Goal: Task Accomplishment & Management: Use online tool/utility

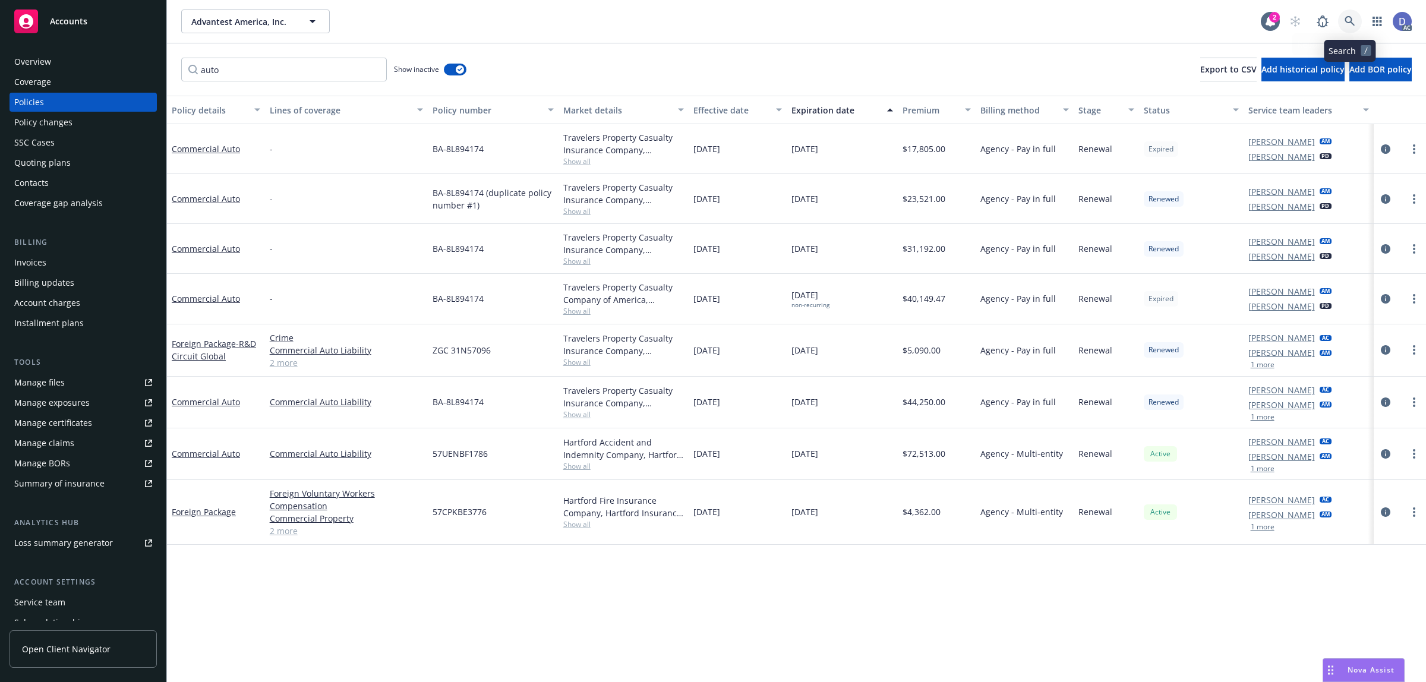
click at [1344, 20] on link at bounding box center [1350, 22] width 24 height 24
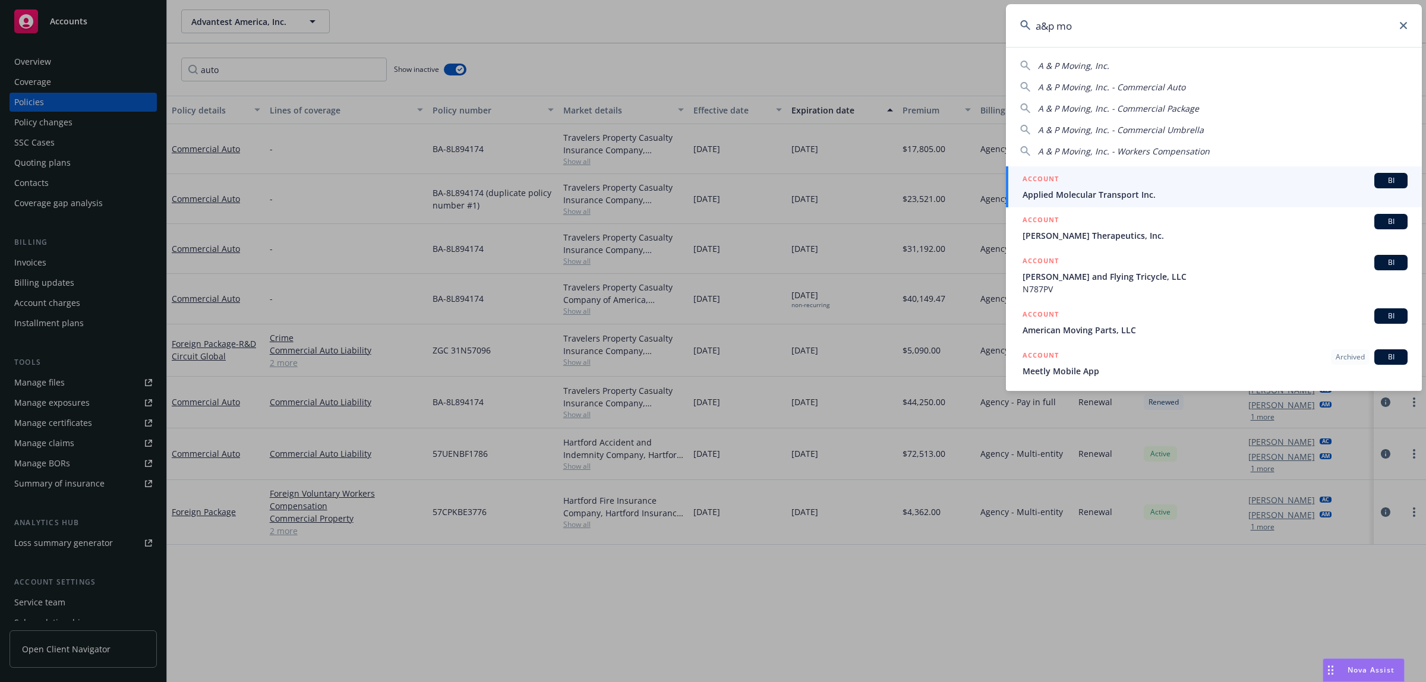
click at [1094, 29] on input "a&p mo" at bounding box center [1214, 25] width 416 height 43
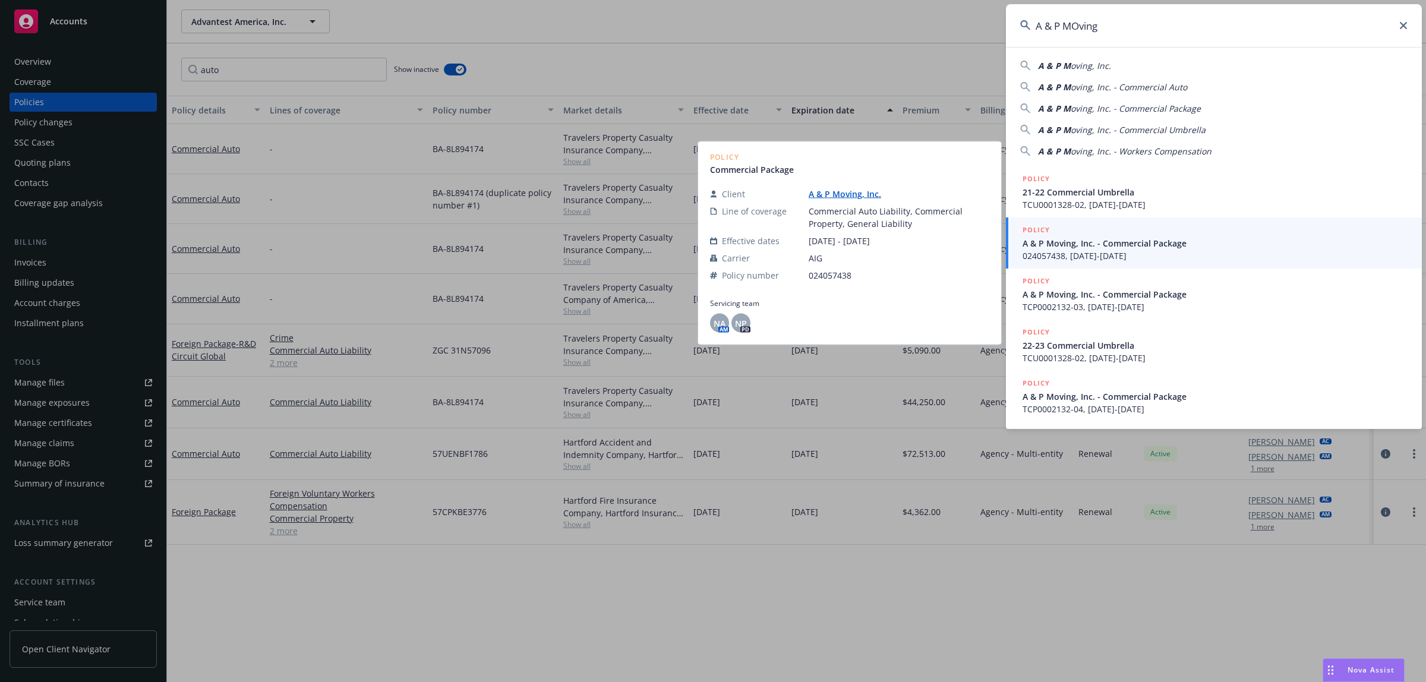
type input "A & P MOving"
click at [1109, 256] on span "024057438, 04/05/2018-04/05/2019" at bounding box center [1215, 256] width 385 height 12
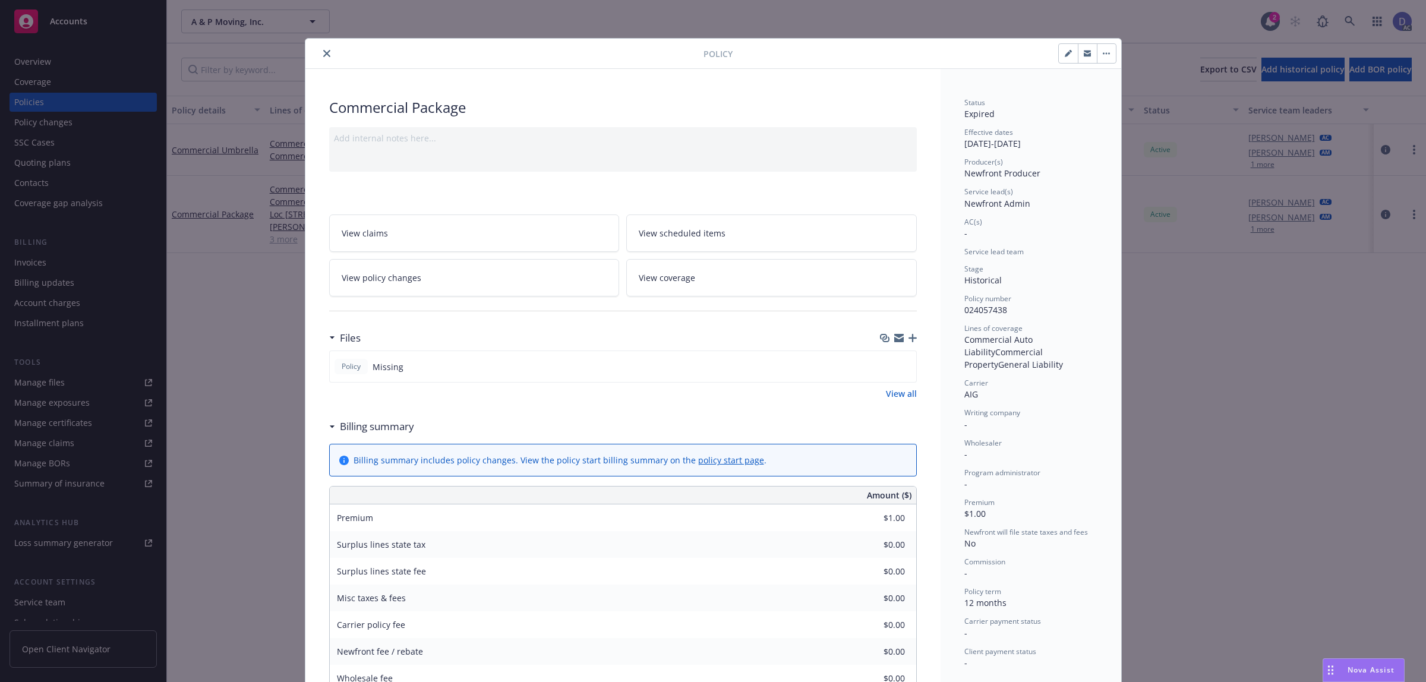
click at [320, 55] on button "close" at bounding box center [327, 53] width 14 height 14
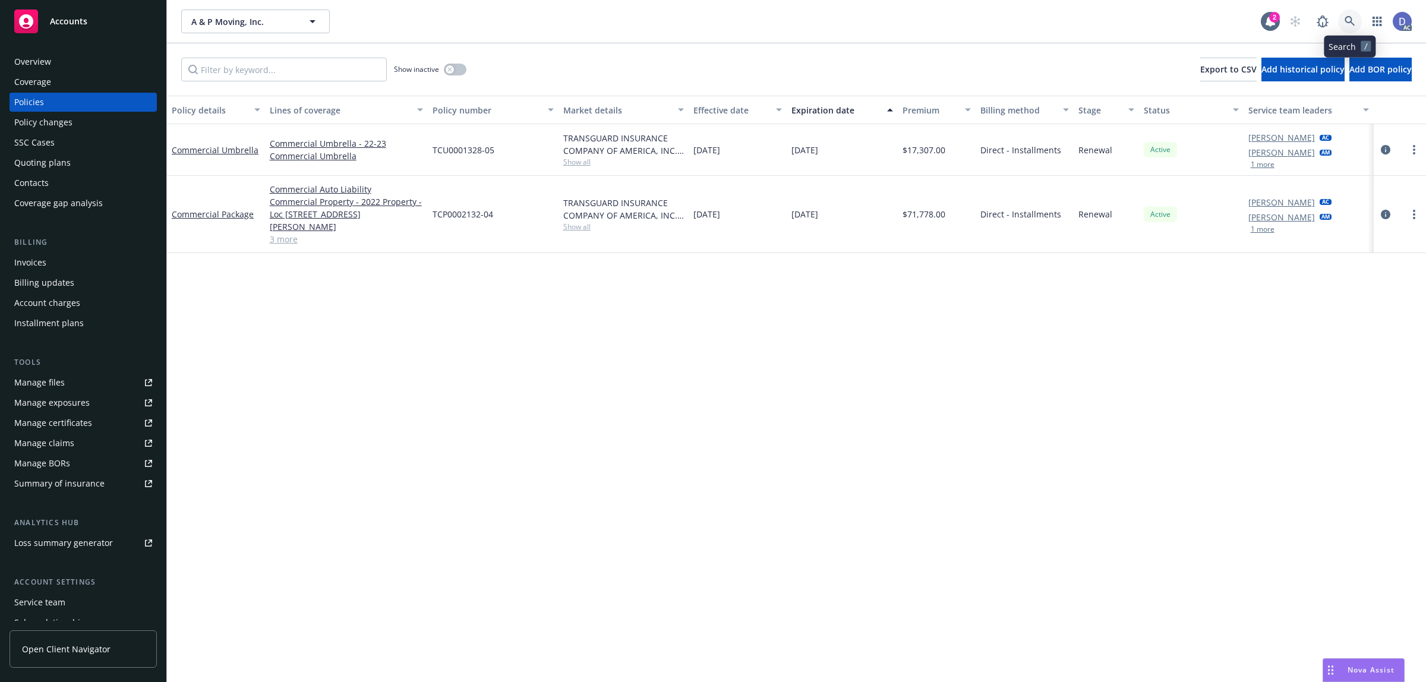
click at [1344, 29] on link at bounding box center [1350, 22] width 24 height 24
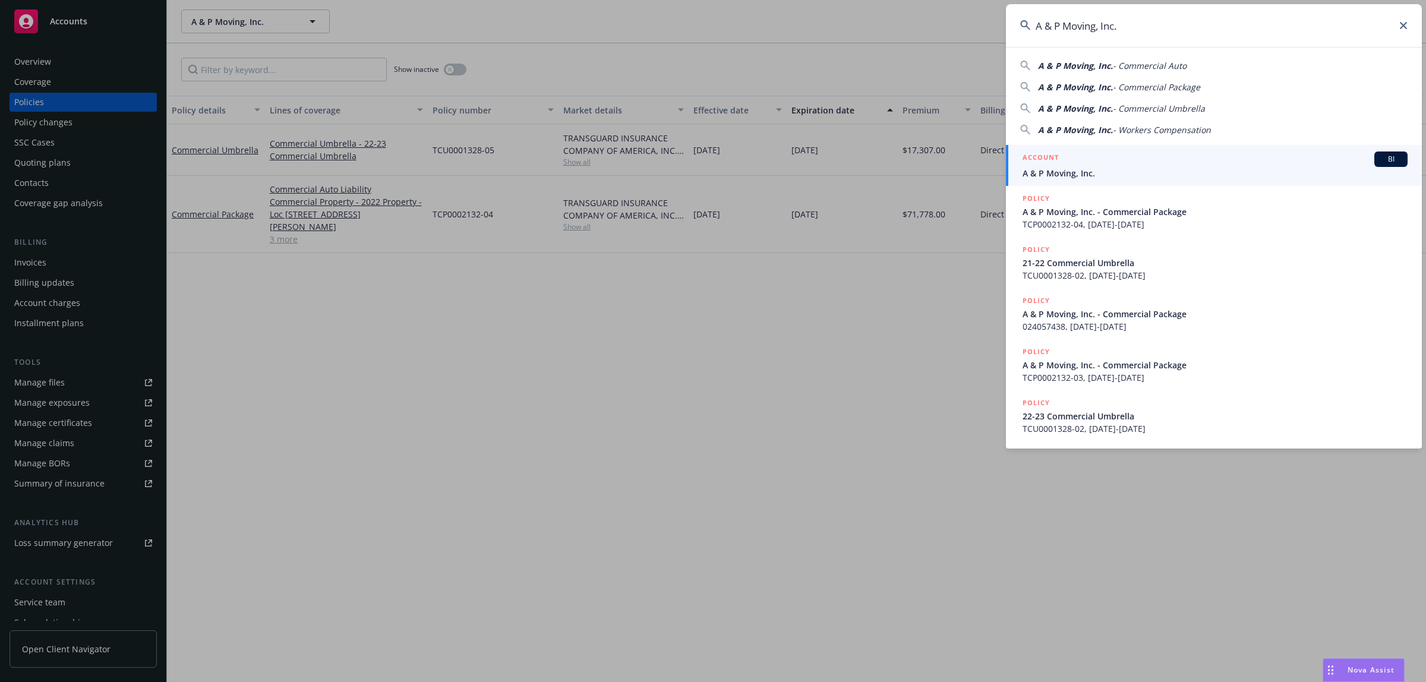
type input "A & P Moving, Inc."
click at [1107, 165] on div "ACCOUNT BI" at bounding box center [1215, 159] width 385 height 15
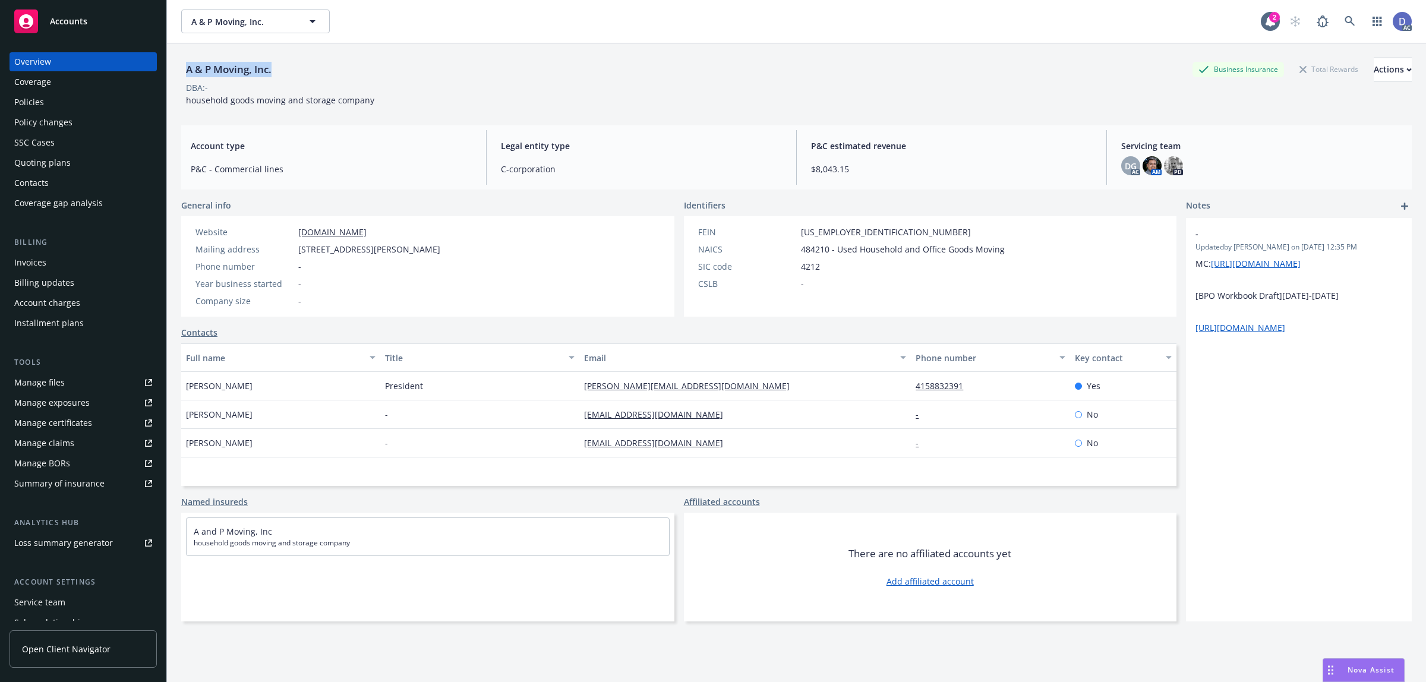
copy div "A & P Moving, Inc."
drag, startPoint x: 281, startPoint y: 76, endPoint x: 188, endPoint y: 69, distance: 93.6
click at [188, 69] on div "A & P Moving, Inc. Business Insurance Total Rewards Actions" at bounding box center [796, 70] width 1231 height 24
click at [39, 448] on div "Manage claims" at bounding box center [44, 443] width 60 height 19
click at [68, 382] on link "Manage files" at bounding box center [83, 382] width 147 height 19
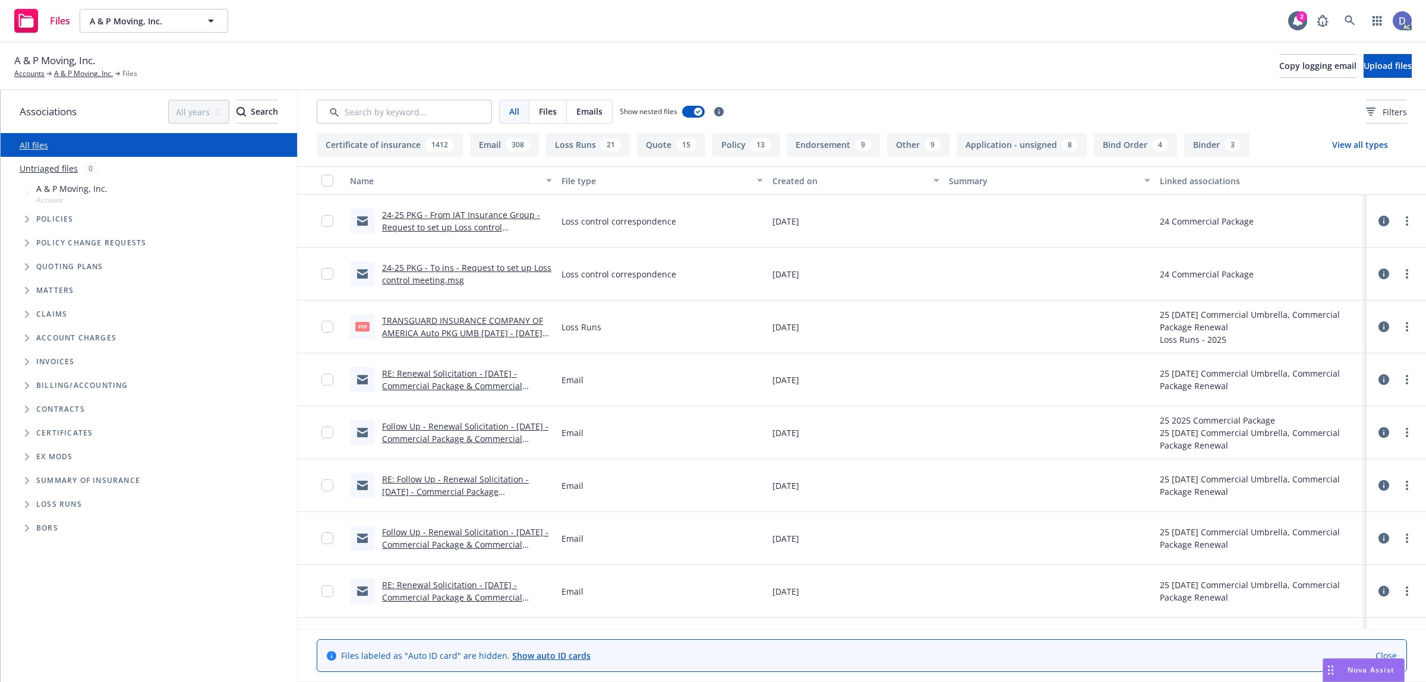
click at [550, 28] on div "Files A & P Moving, Inc. A & P Moving, Inc. 2 AC" at bounding box center [713, 21] width 1426 height 43
click at [1374, 74] on button "Upload files" at bounding box center [1388, 66] width 48 height 24
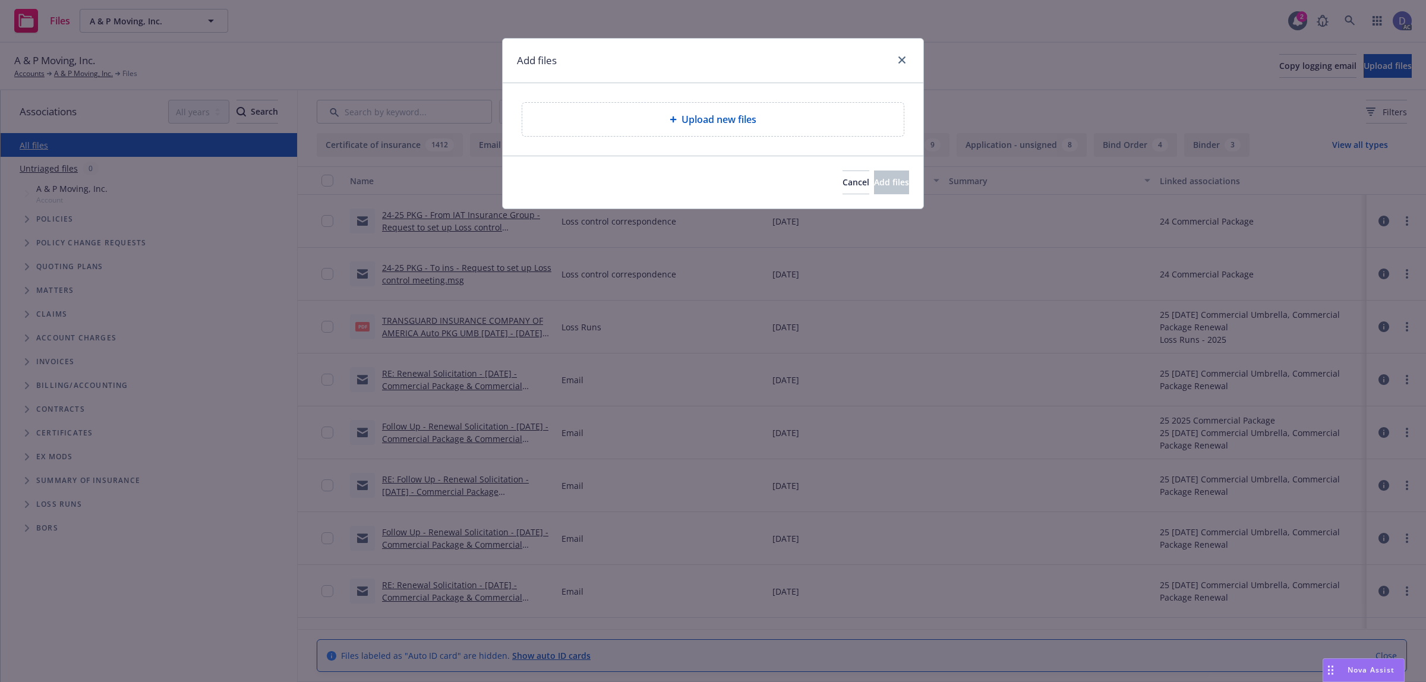
click at [739, 128] on div "Upload new files" at bounding box center [713, 119] width 382 height 33
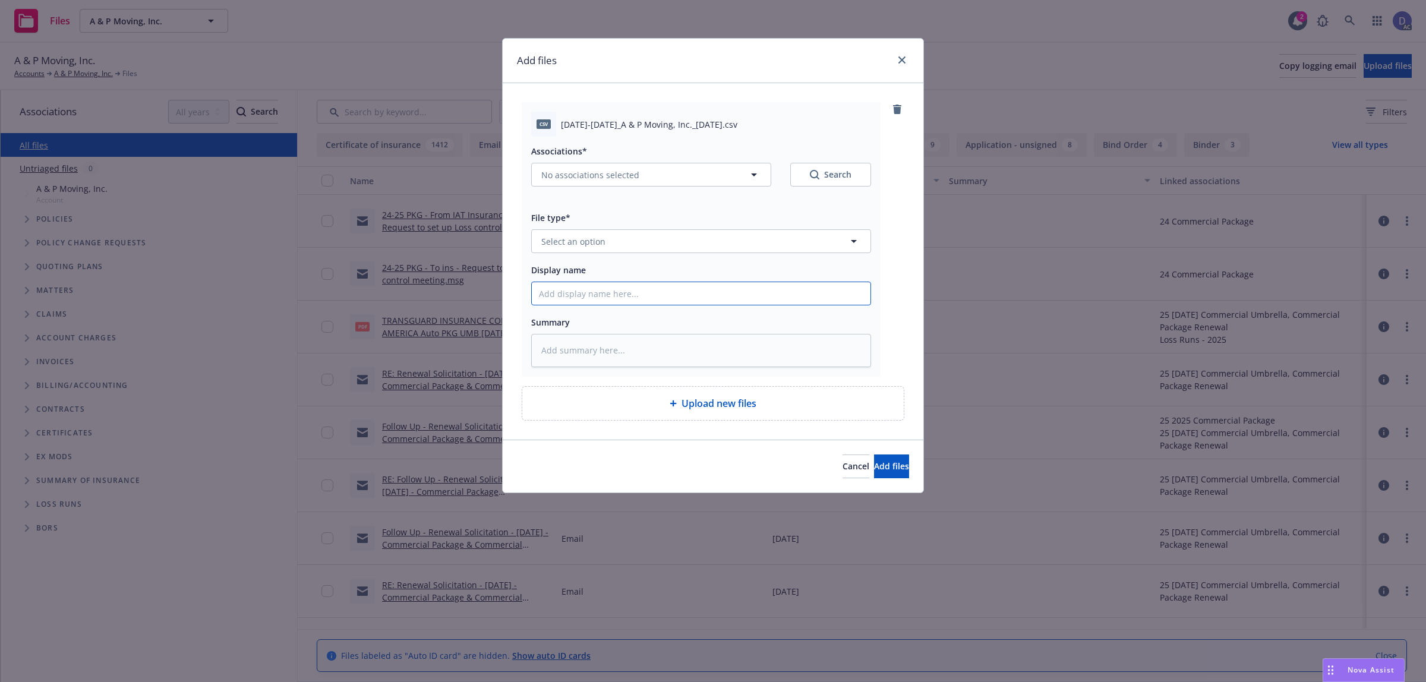
click at [721, 288] on input "Display name" at bounding box center [701, 293] width 339 height 23
paste input "2009-2025_A & P Moving, Inc._8-14-2025"
type textarea "x"
type input "2009-2025_A & P Moving, Inc._8-14-2025"
click at [750, 250] on button "Select an option" at bounding box center [701, 241] width 340 height 24
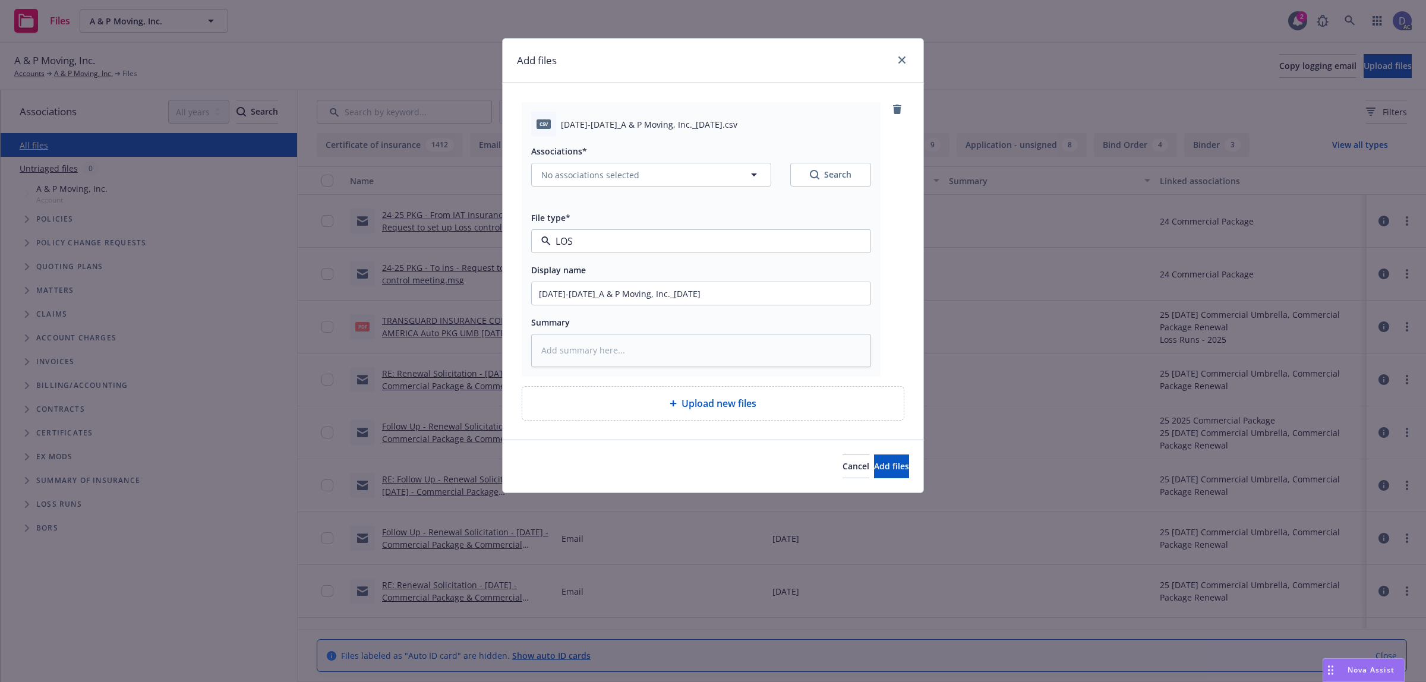
type input "LOSS"
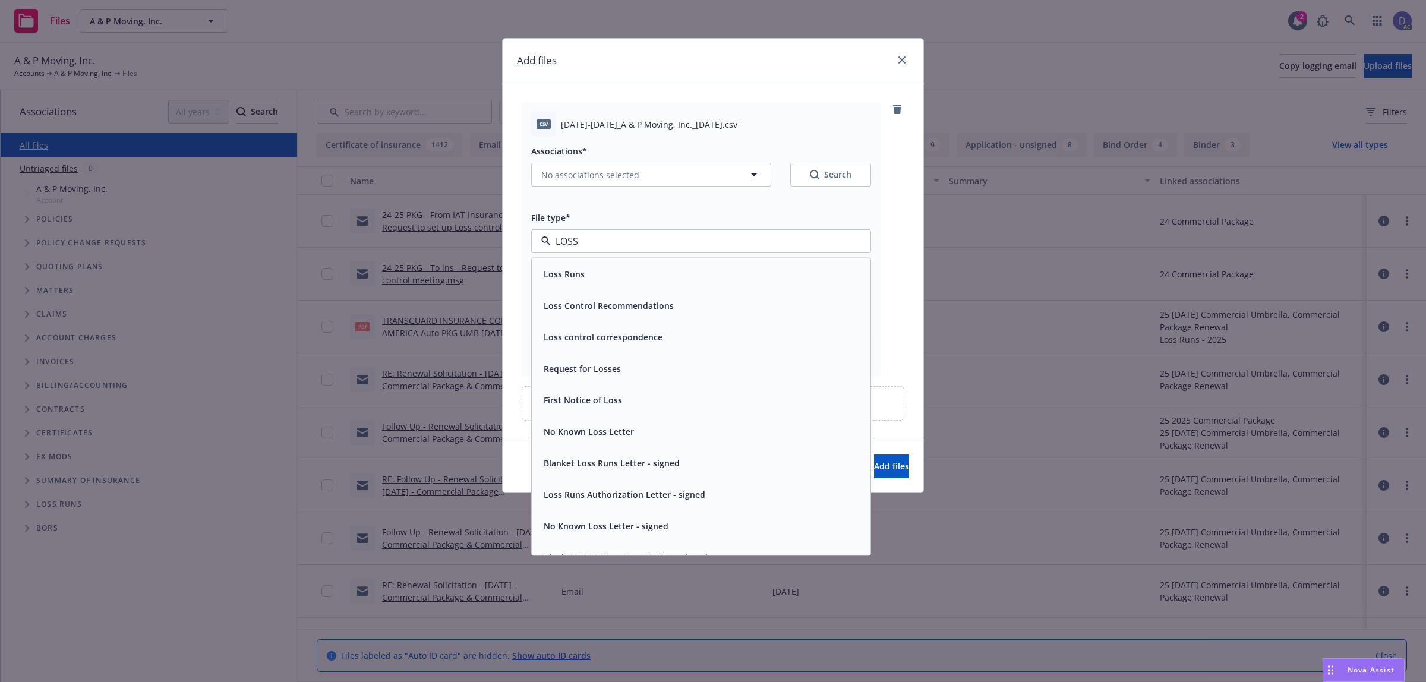
click at [741, 270] on div "Loss Runs" at bounding box center [701, 274] width 325 height 17
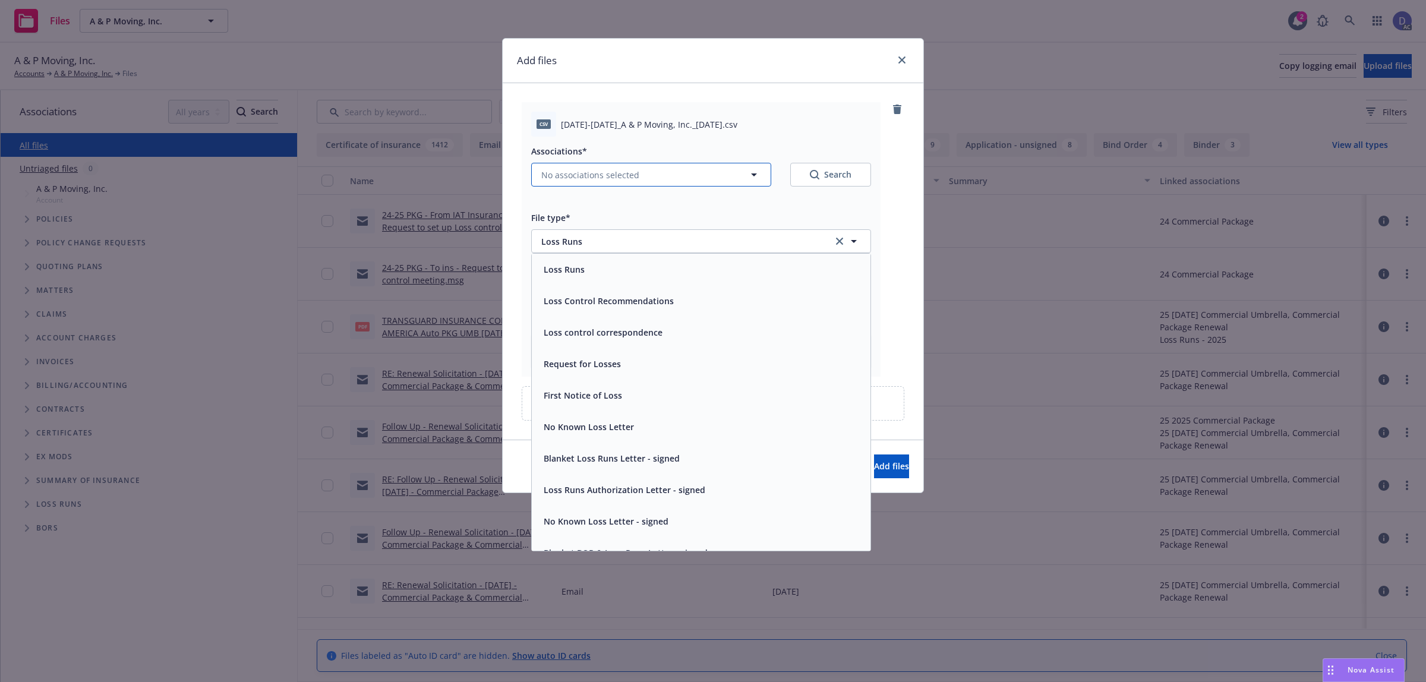
click at [746, 169] on button "No associations selected" at bounding box center [651, 175] width 240 height 24
type textarea "x"
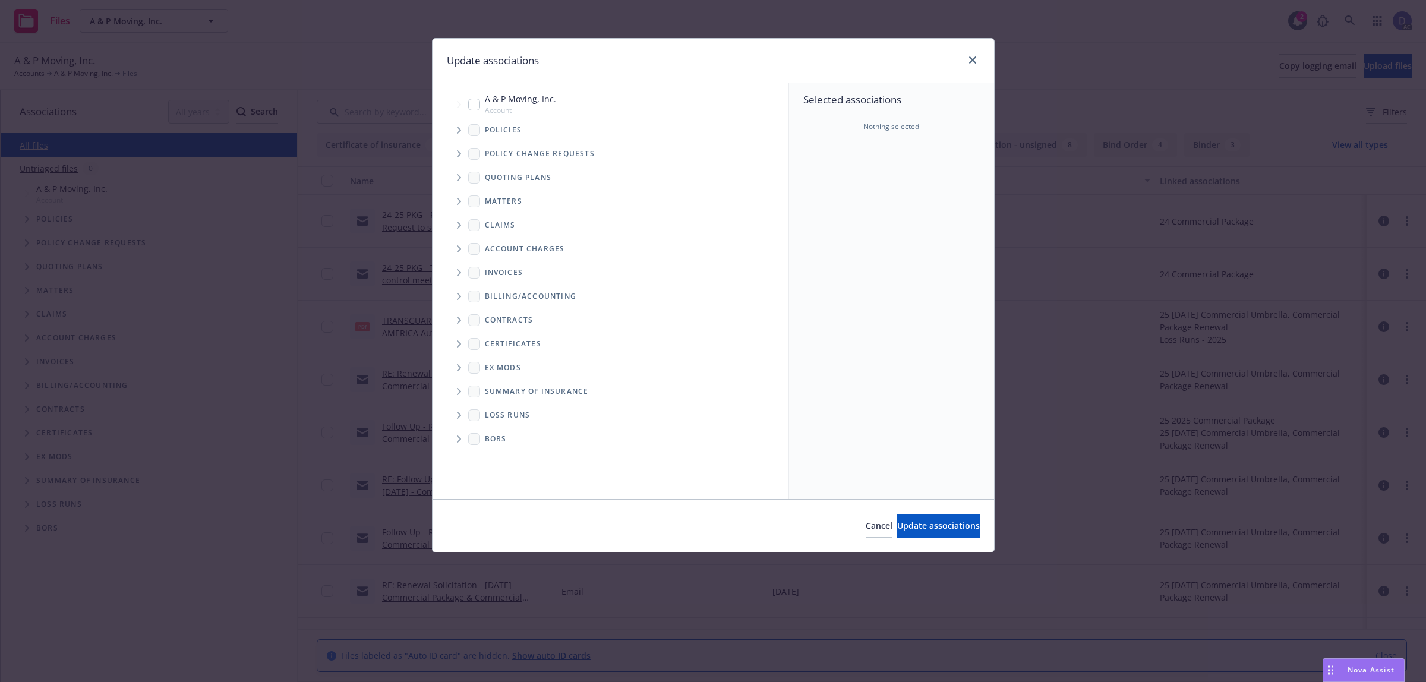
click at [478, 103] on input "Tree Example" at bounding box center [474, 105] width 12 height 12
checkbox input "true"
click at [956, 532] on button "Update associations" at bounding box center [938, 526] width 83 height 24
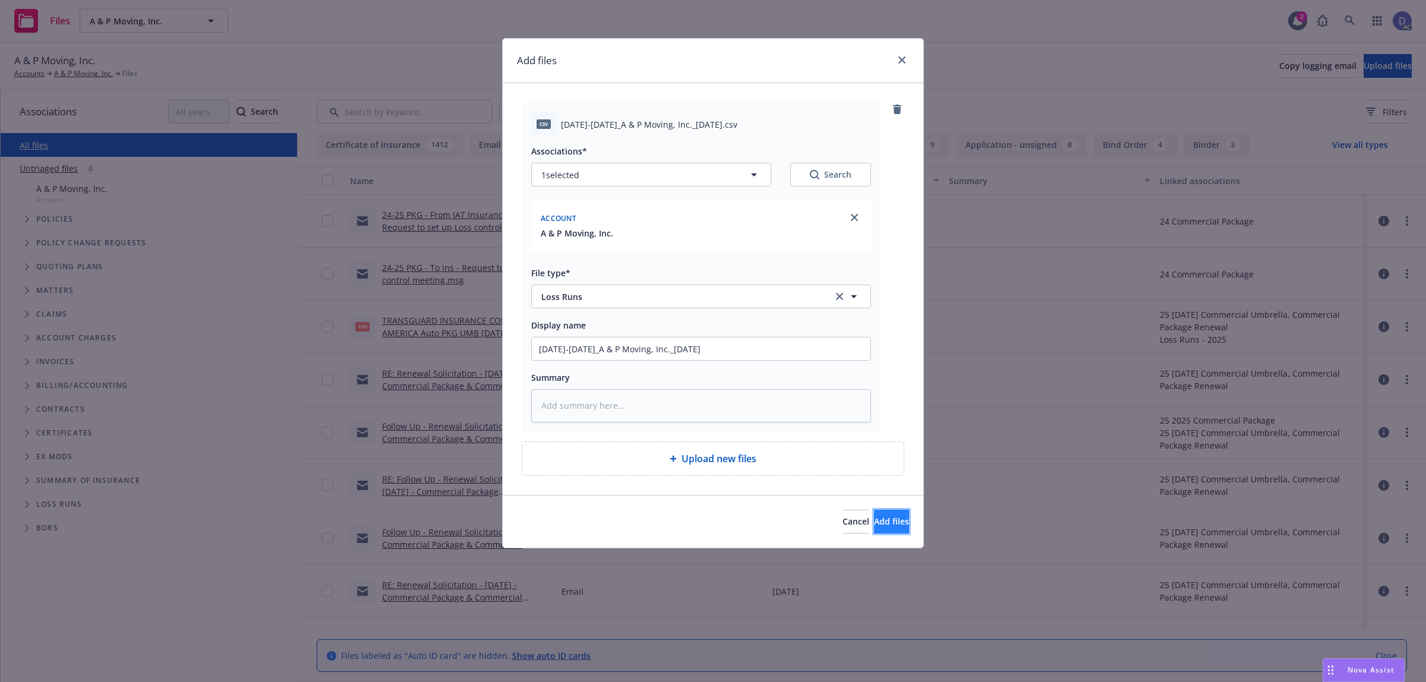
click at [880, 532] on button "Add files" at bounding box center [891, 522] width 35 height 24
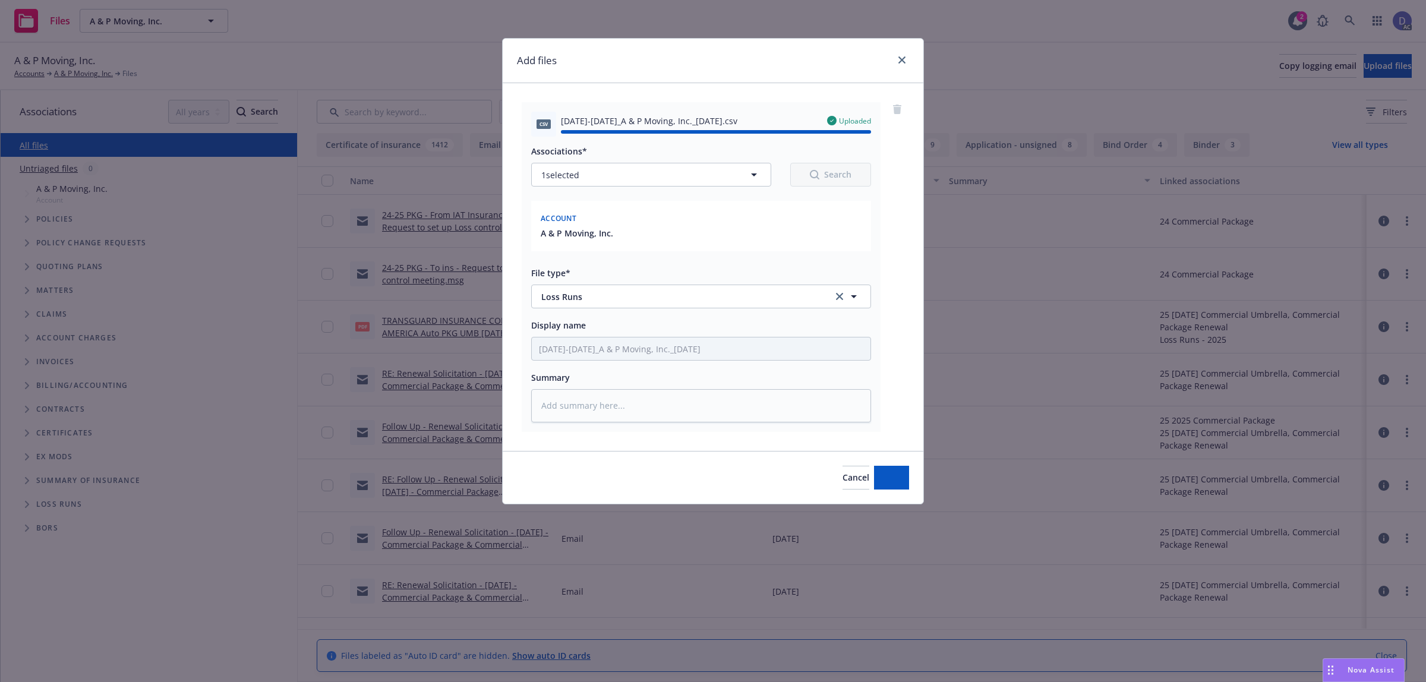
type textarea "x"
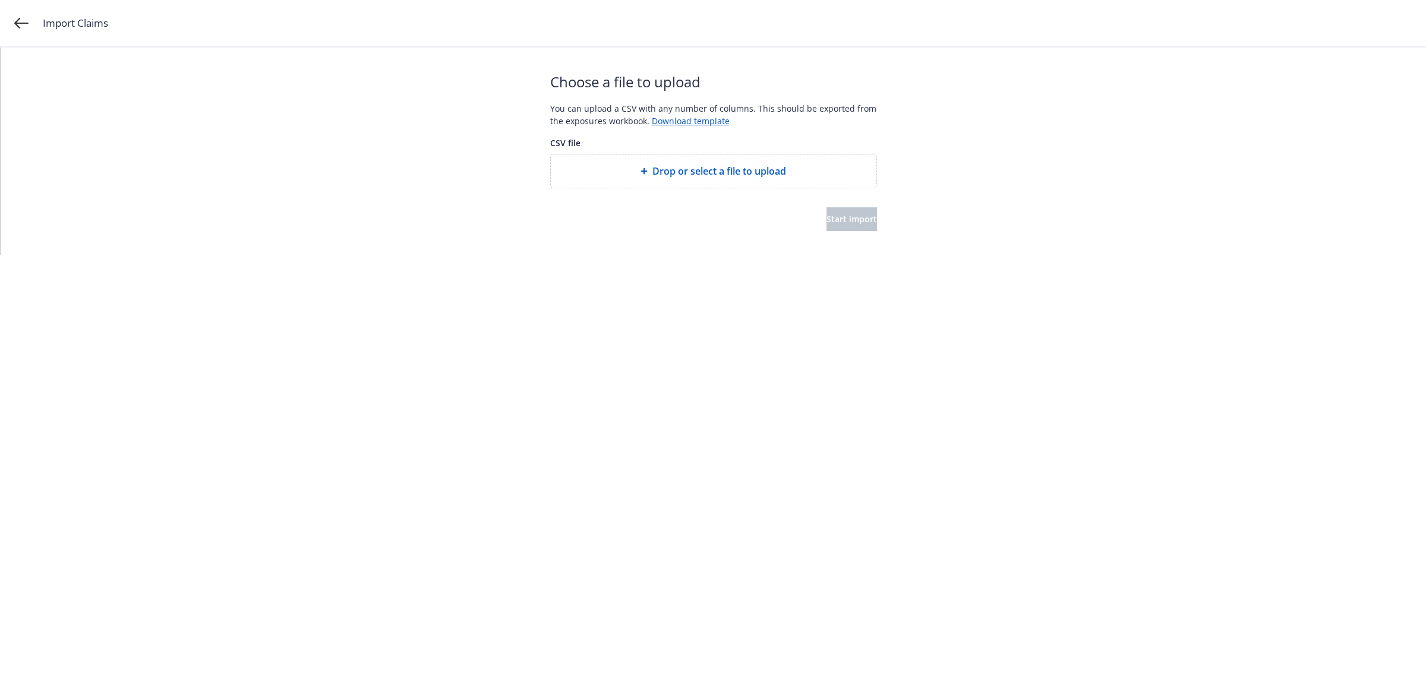
click at [750, 174] on span "Drop or select a file to upload" at bounding box center [720, 171] width 134 height 14
click at [845, 223] on span "Start import" at bounding box center [852, 218] width 51 height 11
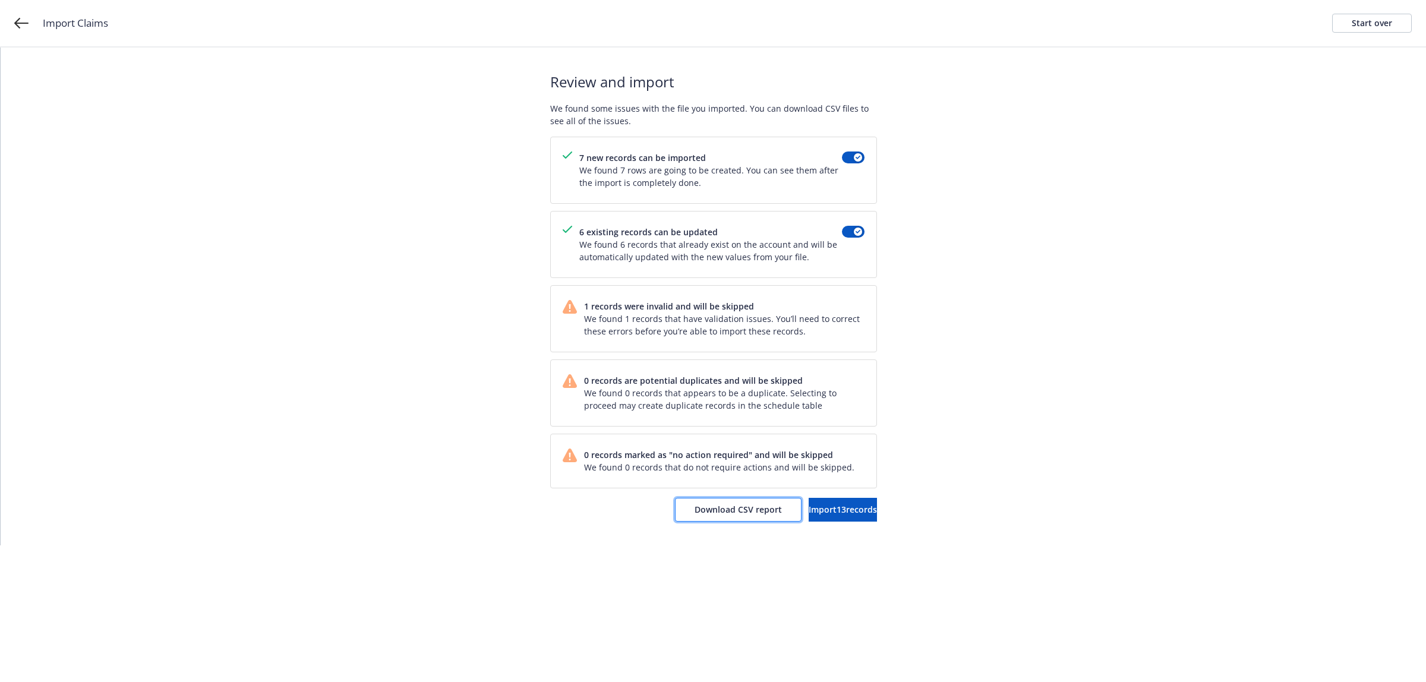
click at [711, 521] on button "Download CSV report" at bounding box center [738, 510] width 127 height 24
click at [1362, 26] on div "Start over" at bounding box center [1372, 23] width 40 height 18
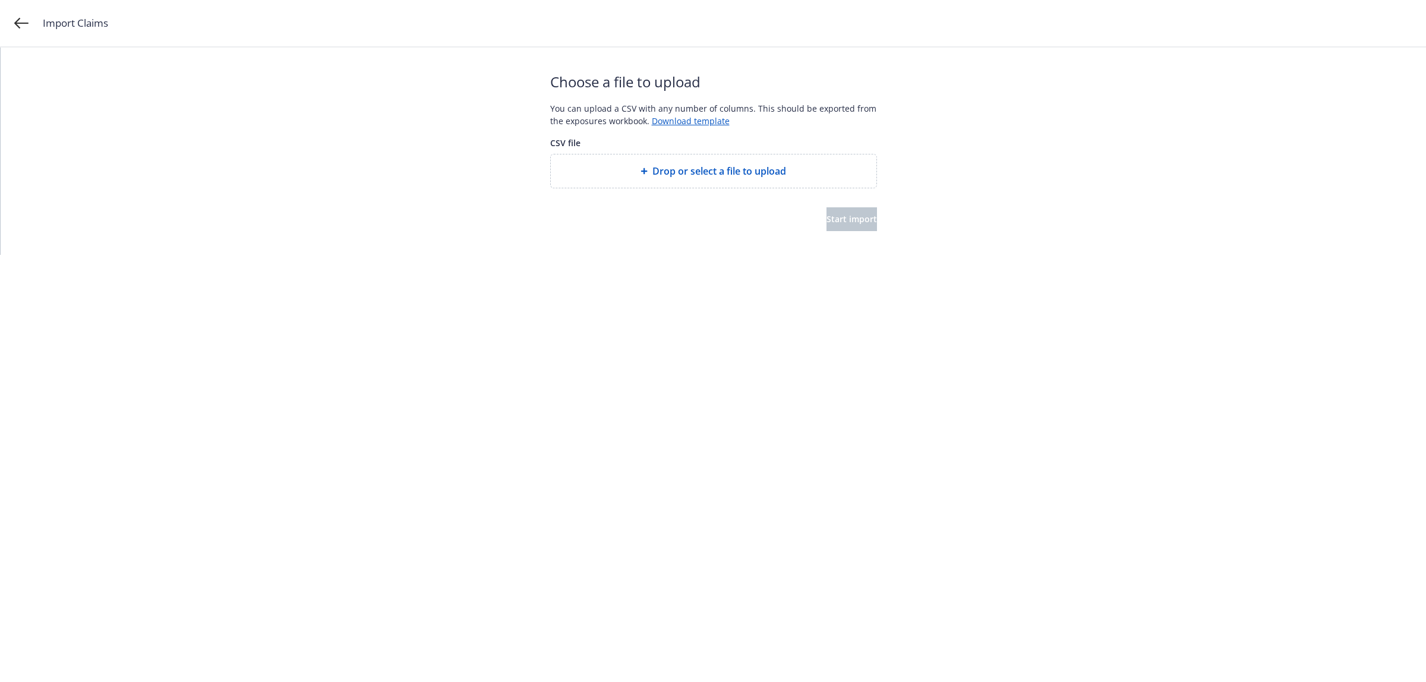
click at [723, 169] on span "Drop or select a file to upload" at bounding box center [720, 171] width 134 height 14
click at [839, 229] on button "Start import" at bounding box center [852, 219] width 51 height 24
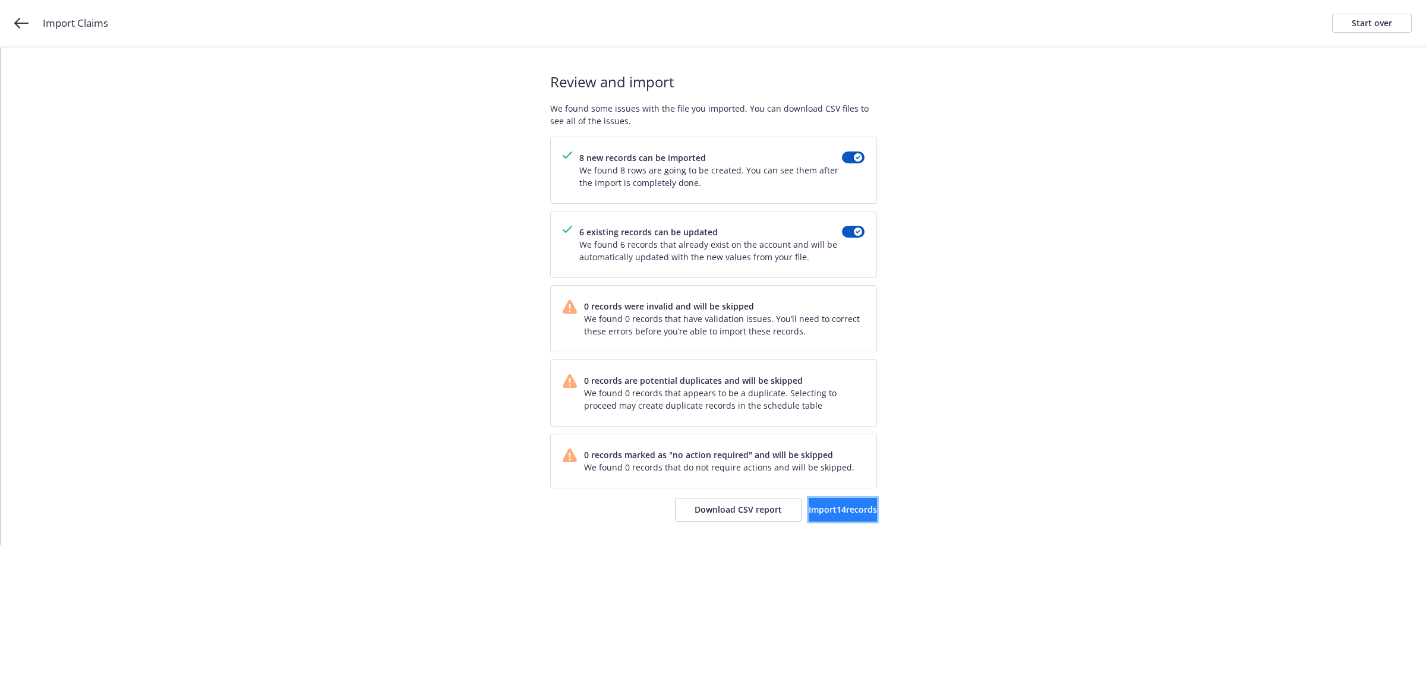
click at [823, 506] on span "Import 14 records" at bounding box center [843, 509] width 68 height 11
click at [817, 515] on span "View accounts" at bounding box center [828, 509] width 58 height 11
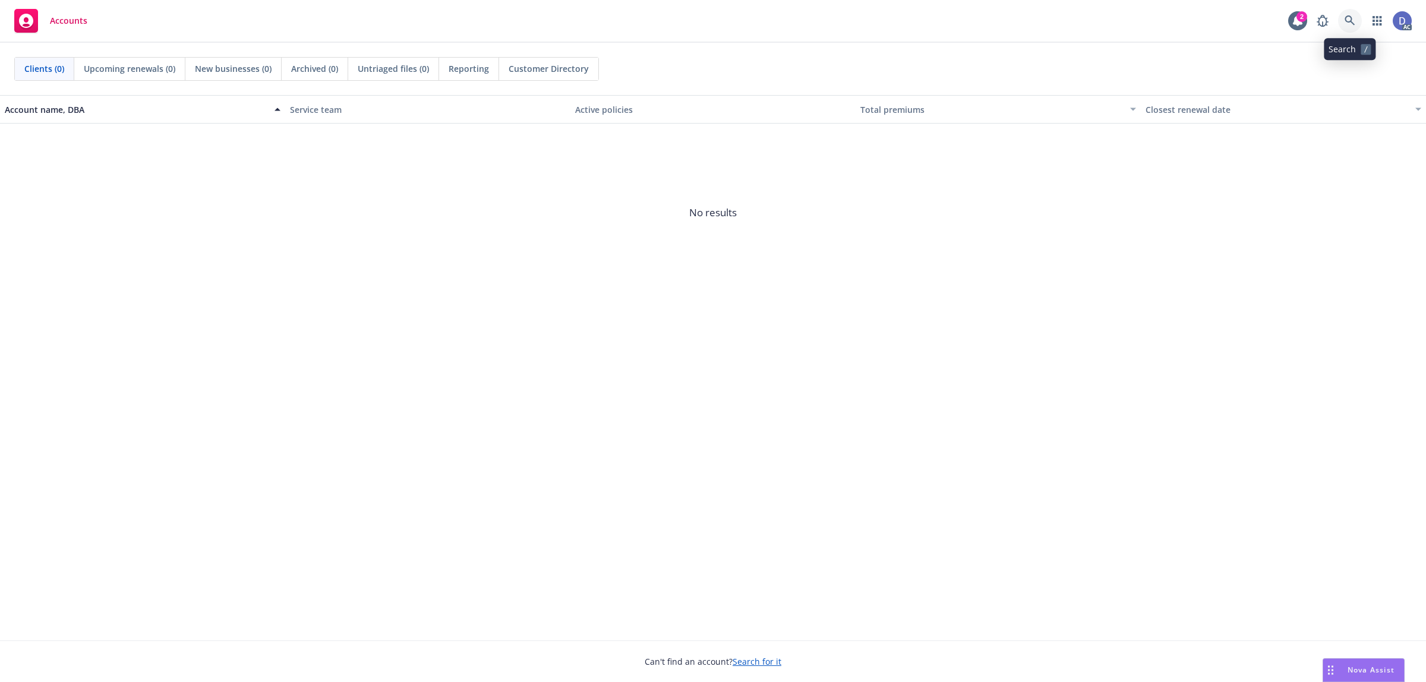
click at [1141, 25] on icon at bounding box center [1350, 20] width 11 height 11
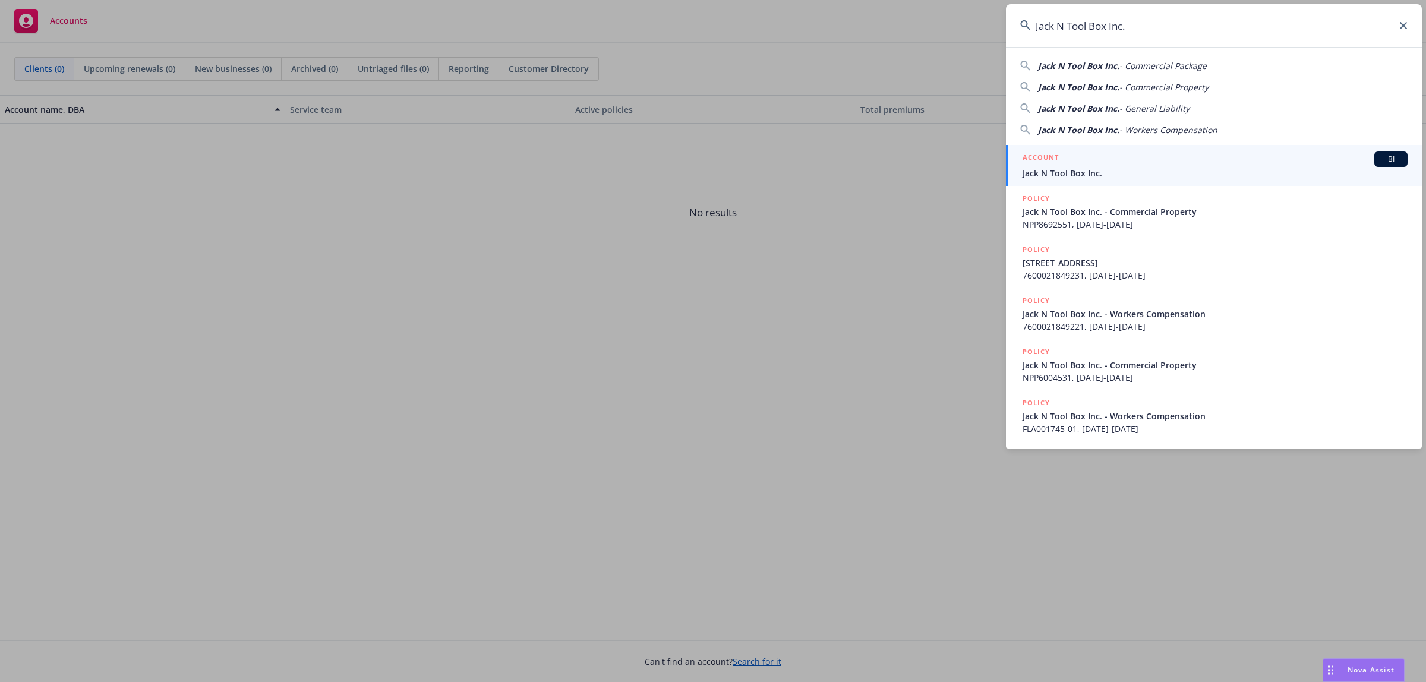
type input "Jack N Tool Box Inc."
click at [1141, 178] on span "Jack N Tool Box Inc." at bounding box center [1215, 173] width 385 height 12
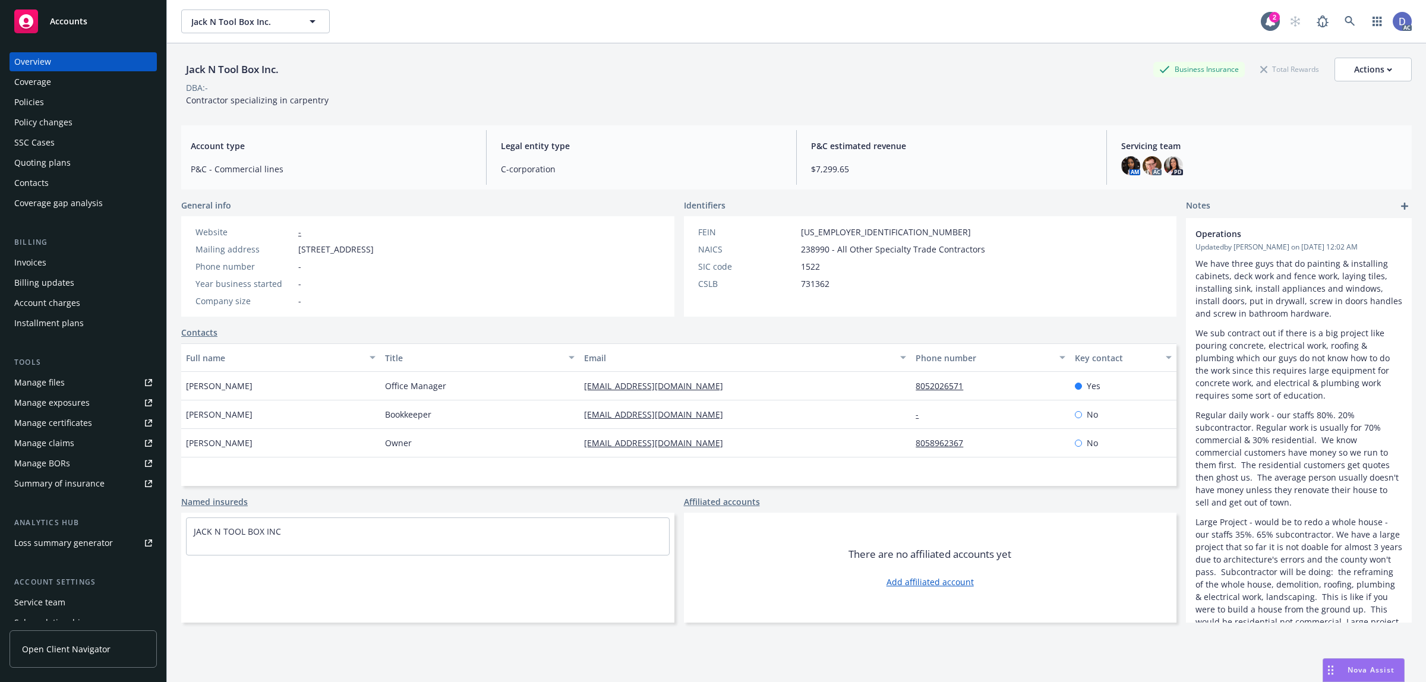
click at [70, 440] on div "Manage claims" at bounding box center [44, 443] width 60 height 19
click at [49, 379] on div "Manage files" at bounding box center [39, 382] width 51 height 19
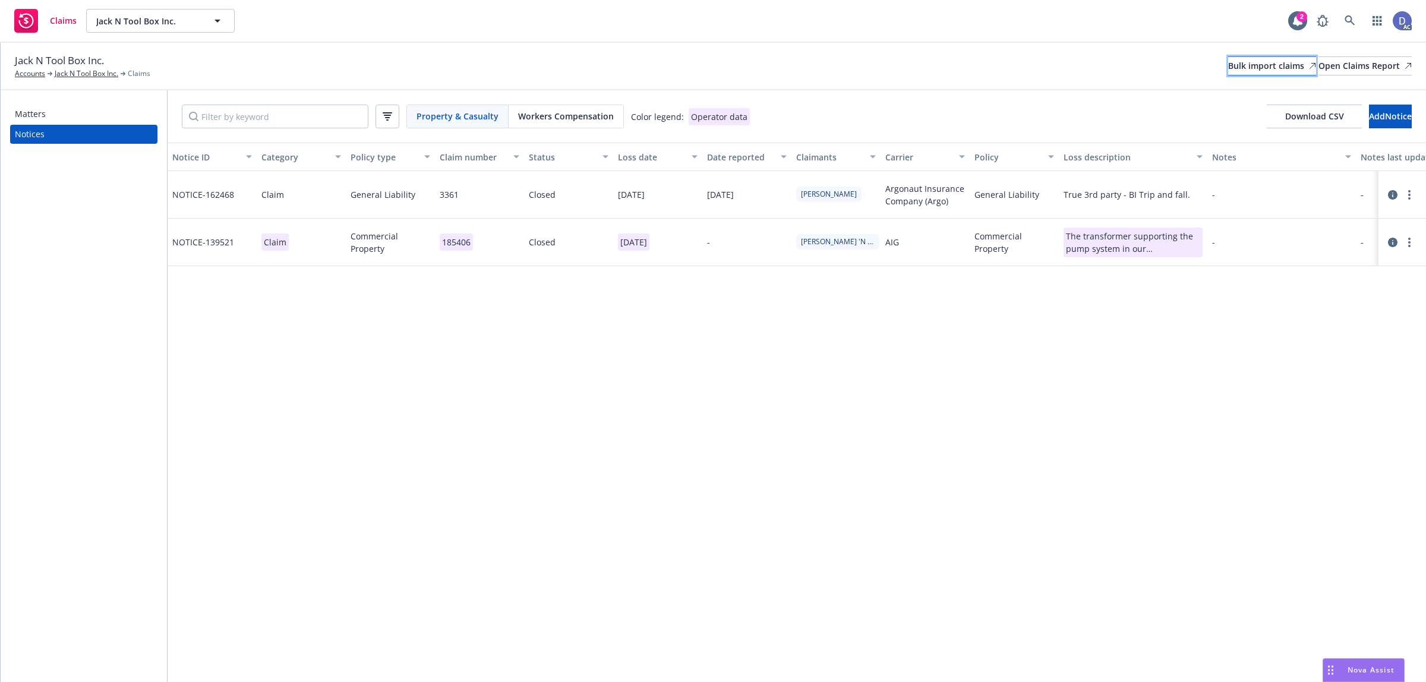
click at [1229, 58] on div "Bulk import claims" at bounding box center [1273, 66] width 88 height 18
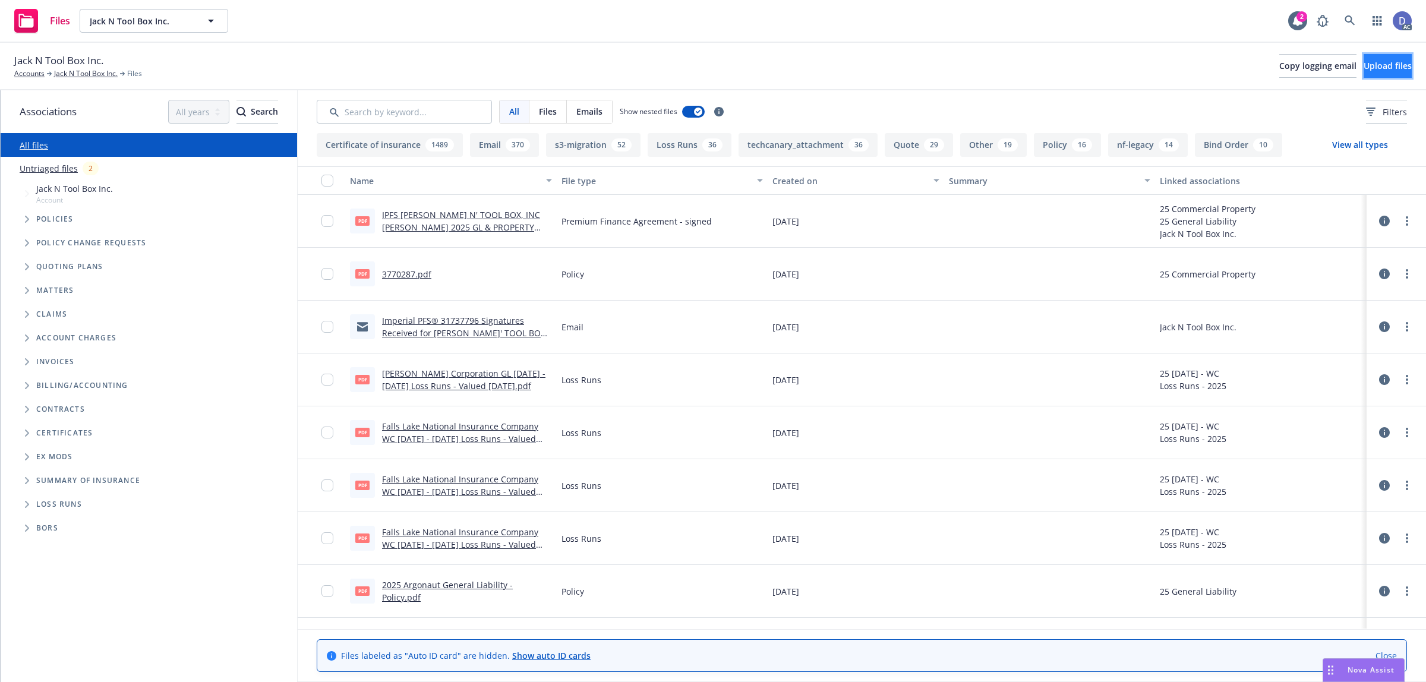
click at [1364, 74] on button "Upload files" at bounding box center [1388, 66] width 48 height 24
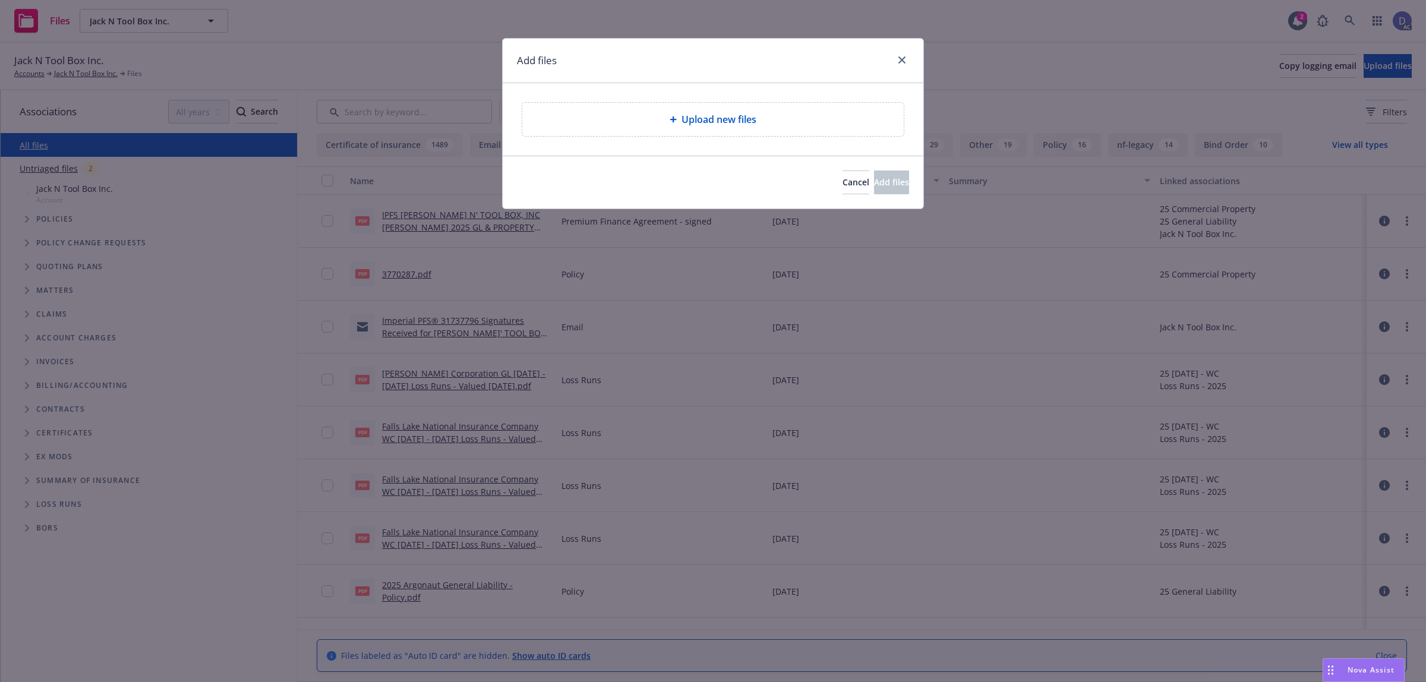
click at [742, 128] on div "Upload new files" at bounding box center [713, 119] width 382 height 33
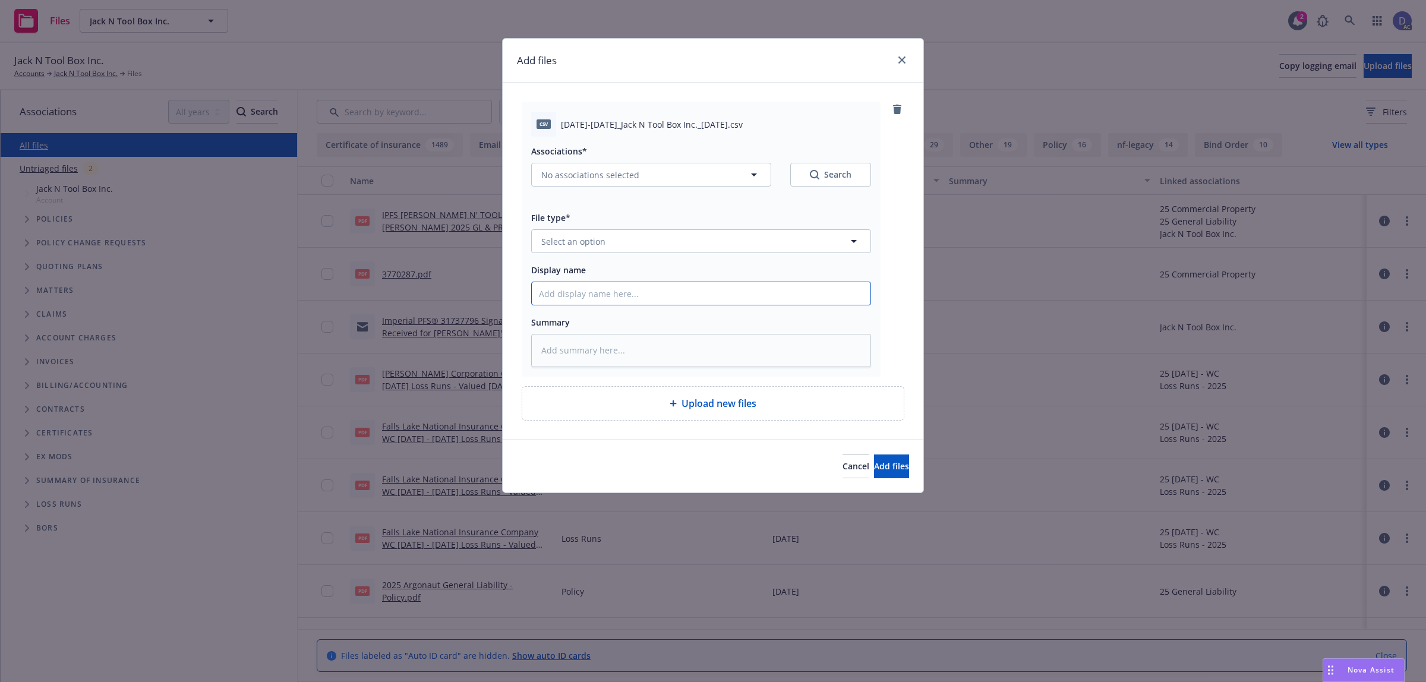
drag, startPoint x: 833, startPoint y: 291, endPoint x: 829, endPoint y: 284, distance: 8.5
click at [833, 291] on input "Display name" at bounding box center [701, 293] width 339 height 23
paste input "2020-2024_Jack N Tool Box Inc._8-4-2025"
type input "2020-2024_Jack N Tool Box Inc._8-4-2025"
type textarea "x"
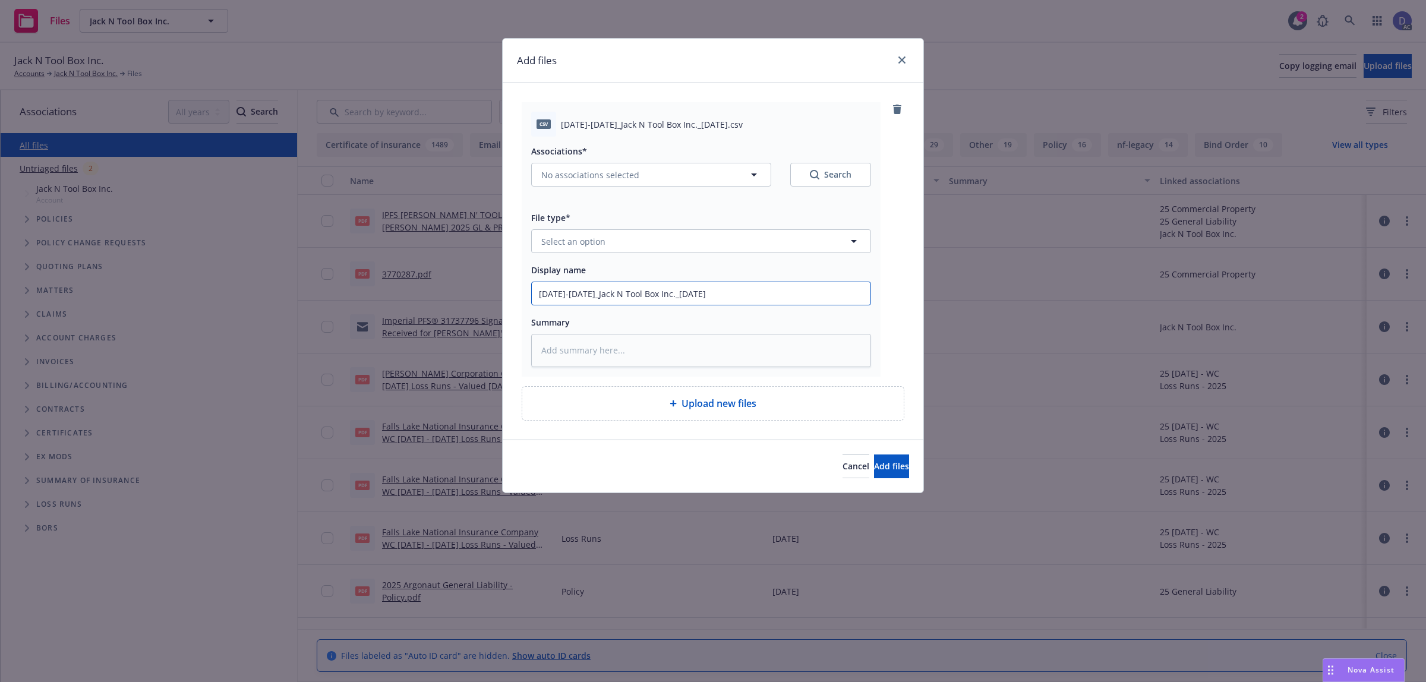
type input "2020-2024_Jack N Tool Box Inc._8-4-2025"
click at [827, 245] on button "Select an option" at bounding box center [701, 241] width 340 height 24
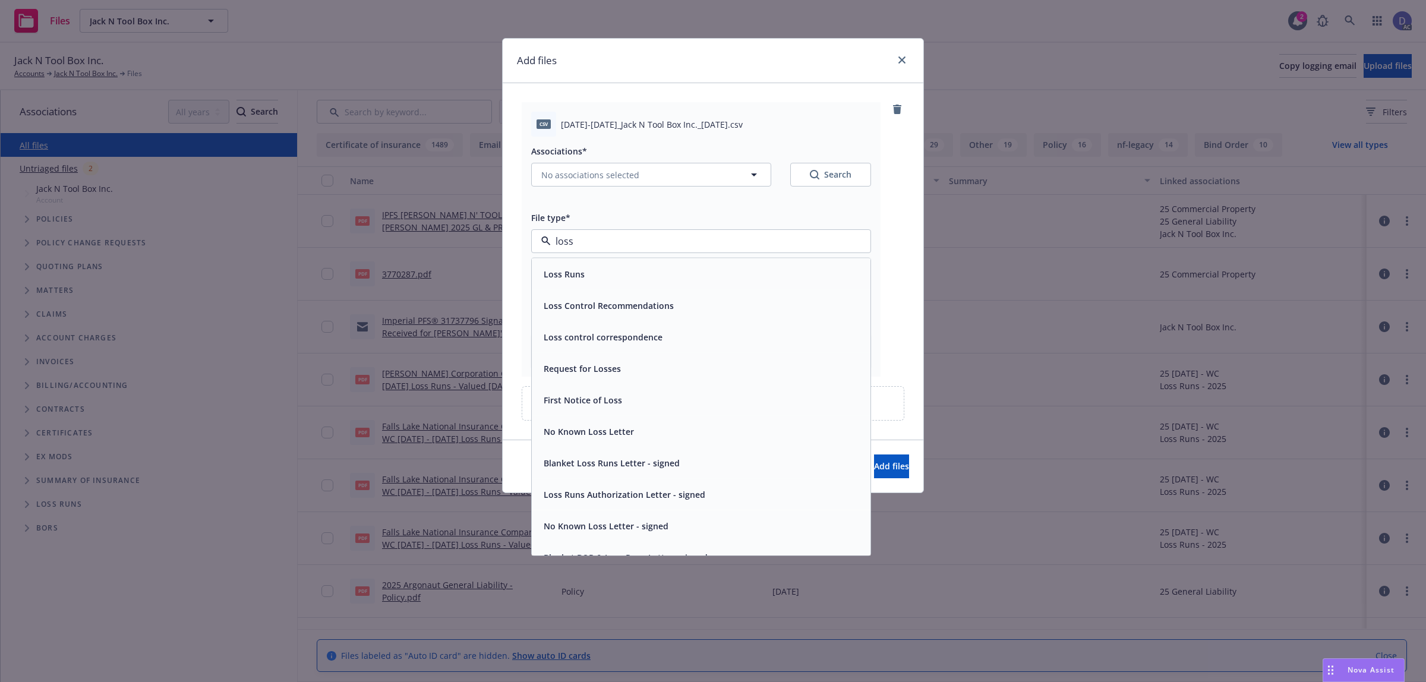
type input "loss"
click at [809, 256] on div "Associations* No associations selected Search File type* loss Loss Runs Loss Co…" at bounding box center [701, 252] width 340 height 231
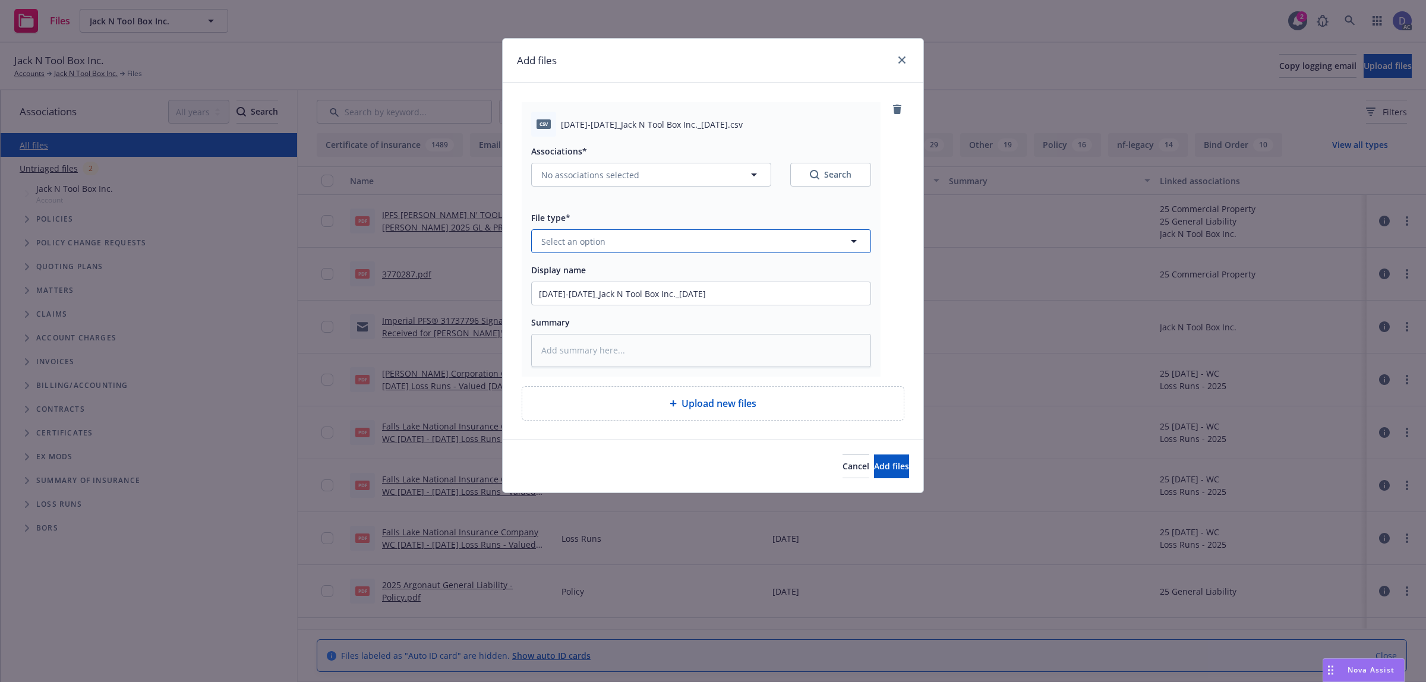
click at [821, 245] on button "Select an option" at bounding box center [701, 241] width 340 height 24
type input "loss"
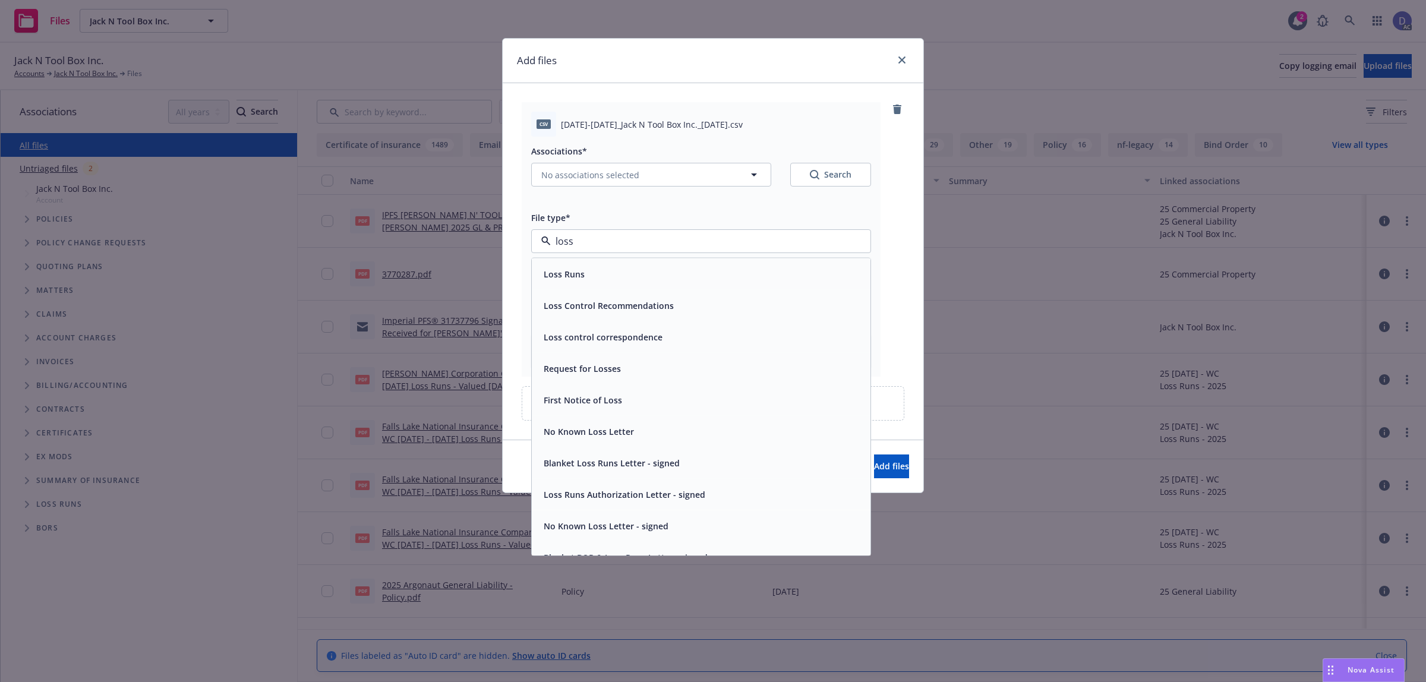
click at [804, 263] on div "Loss Runs" at bounding box center [701, 275] width 339 height 32
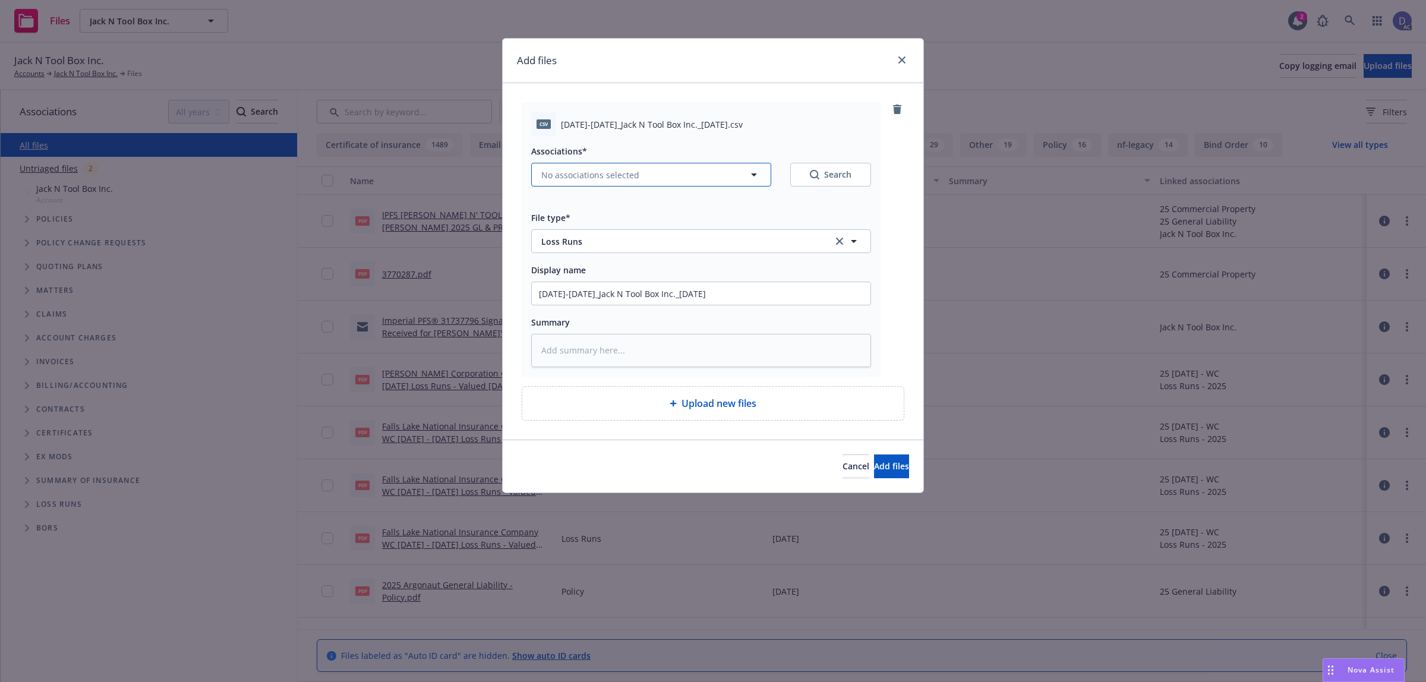
click at [640, 184] on button "No associations selected" at bounding box center [651, 175] width 240 height 24
type textarea "x"
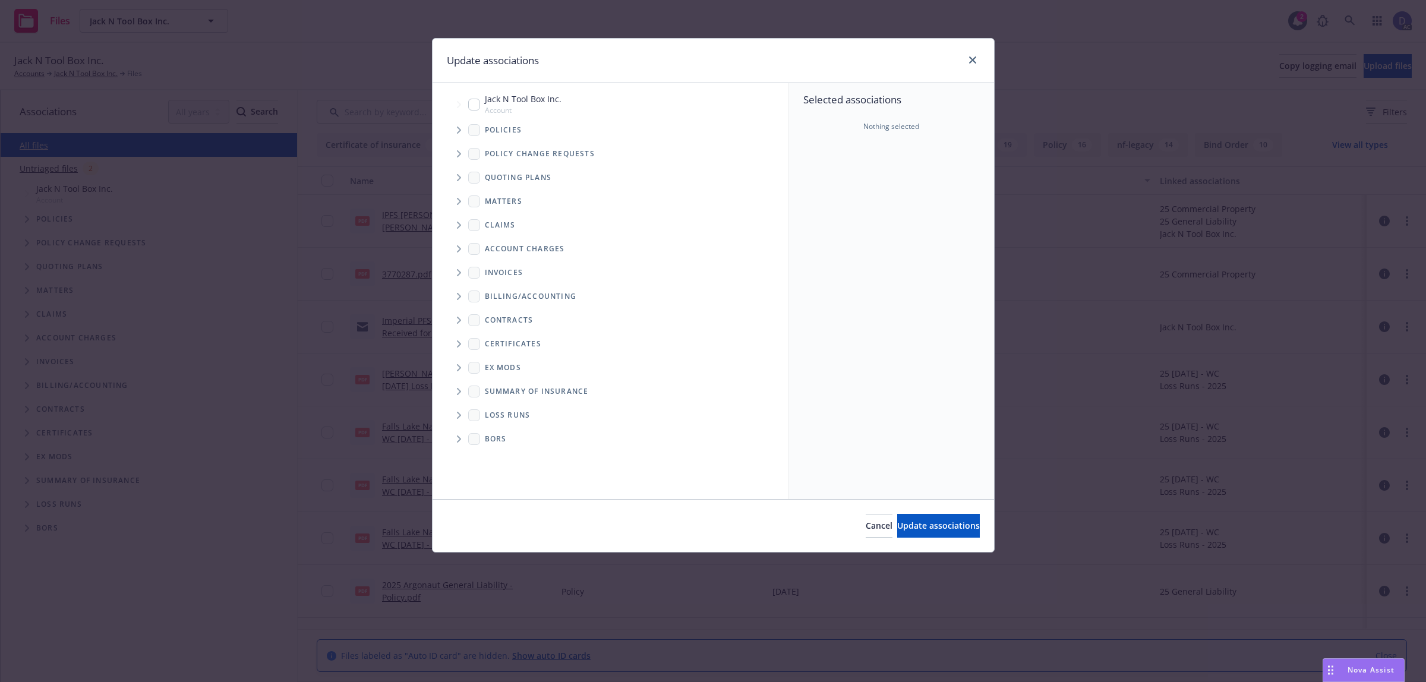
click at [461, 131] on icon "Tree Example" at bounding box center [459, 130] width 5 height 7
click at [868, 188] on div "Selected associations Nothing selected" at bounding box center [891, 291] width 205 height 416
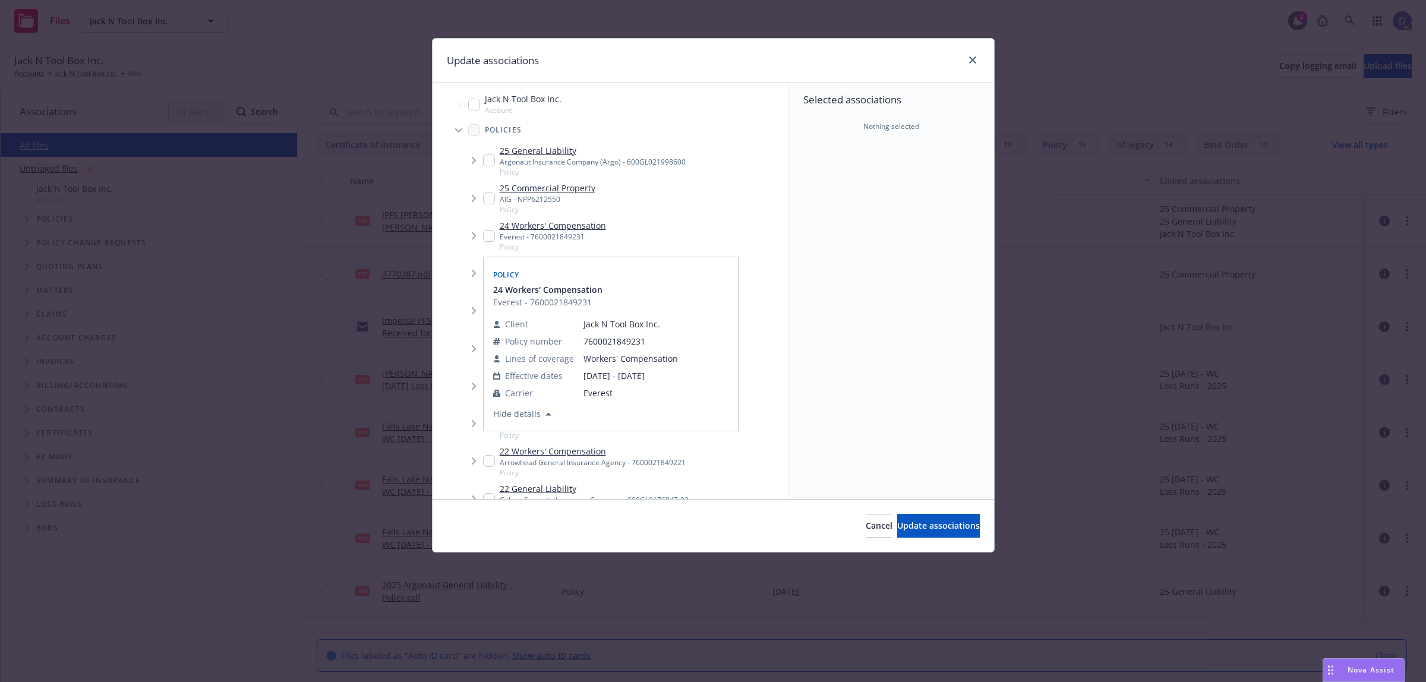
click at [541, 235] on div "Everest - 7600021849231" at bounding box center [553, 237] width 106 height 10
checkbox input "true"
click at [939, 536] on button "Update associations" at bounding box center [938, 526] width 83 height 24
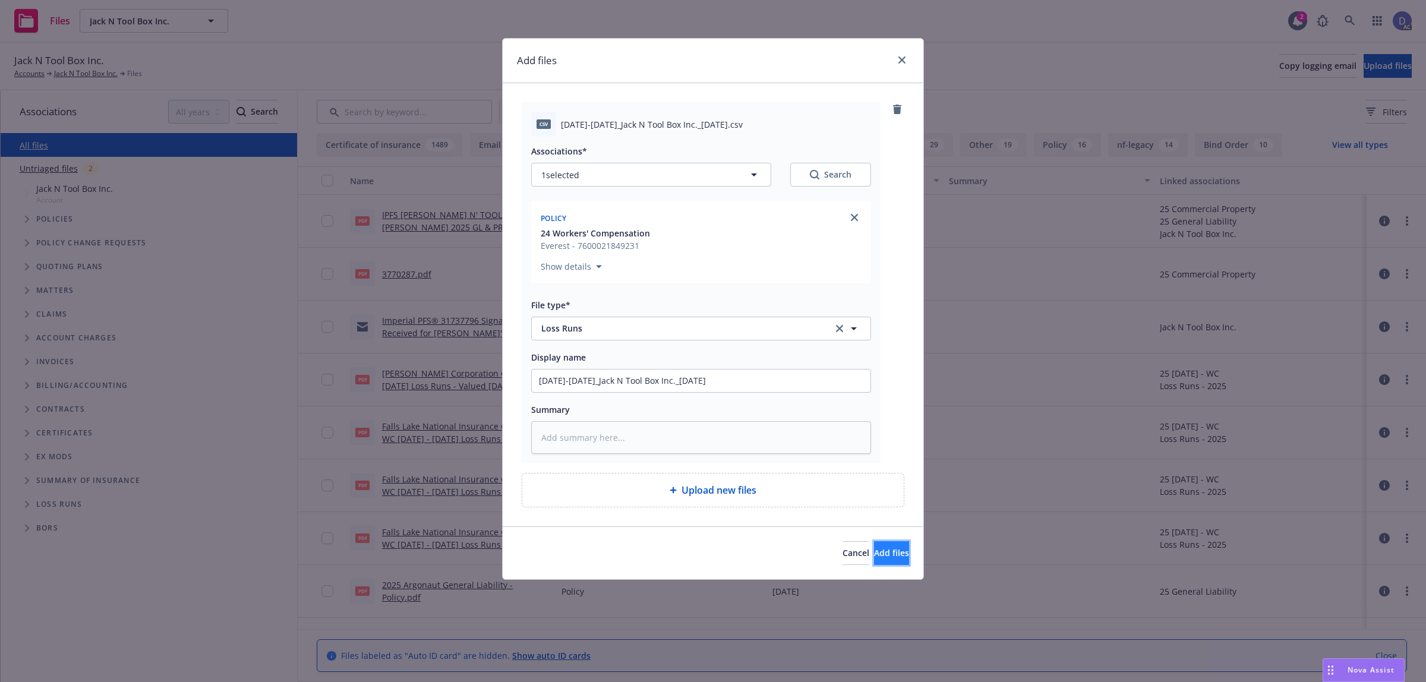
click at [875, 550] on span "Add files" at bounding box center [891, 552] width 35 height 11
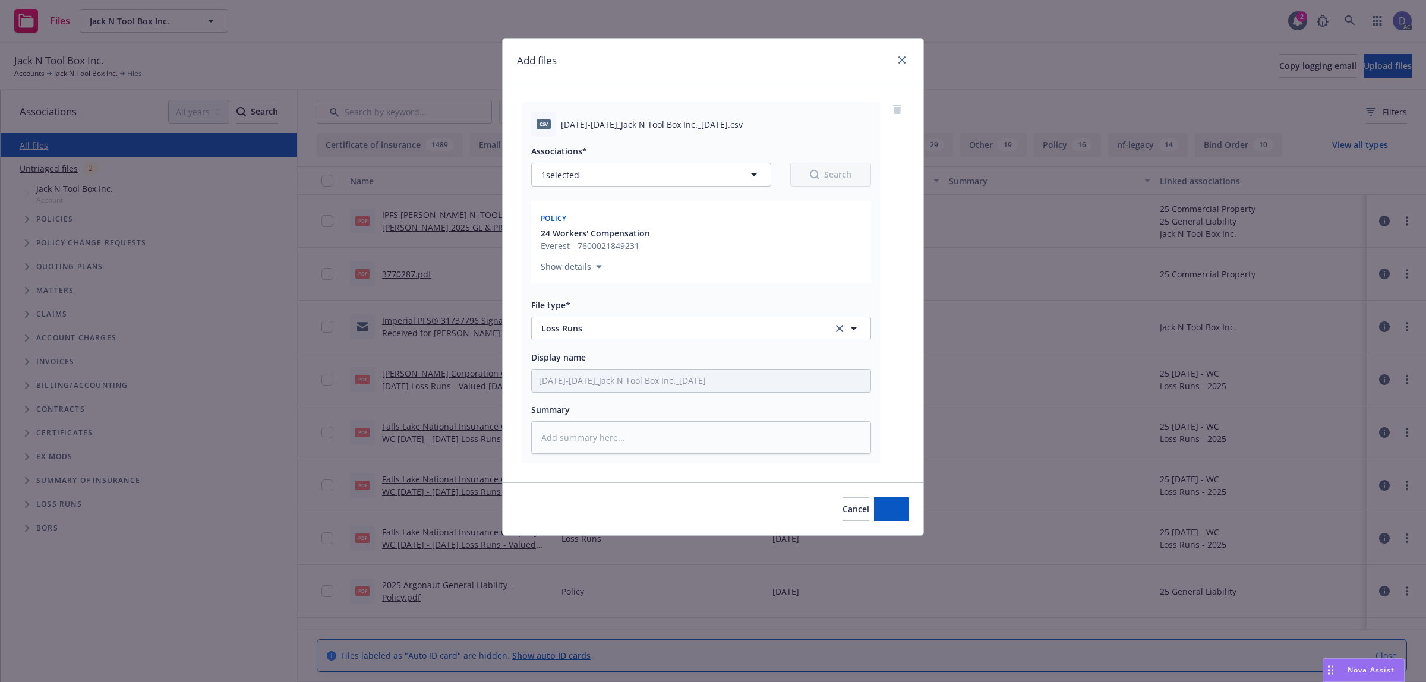
type textarea "x"
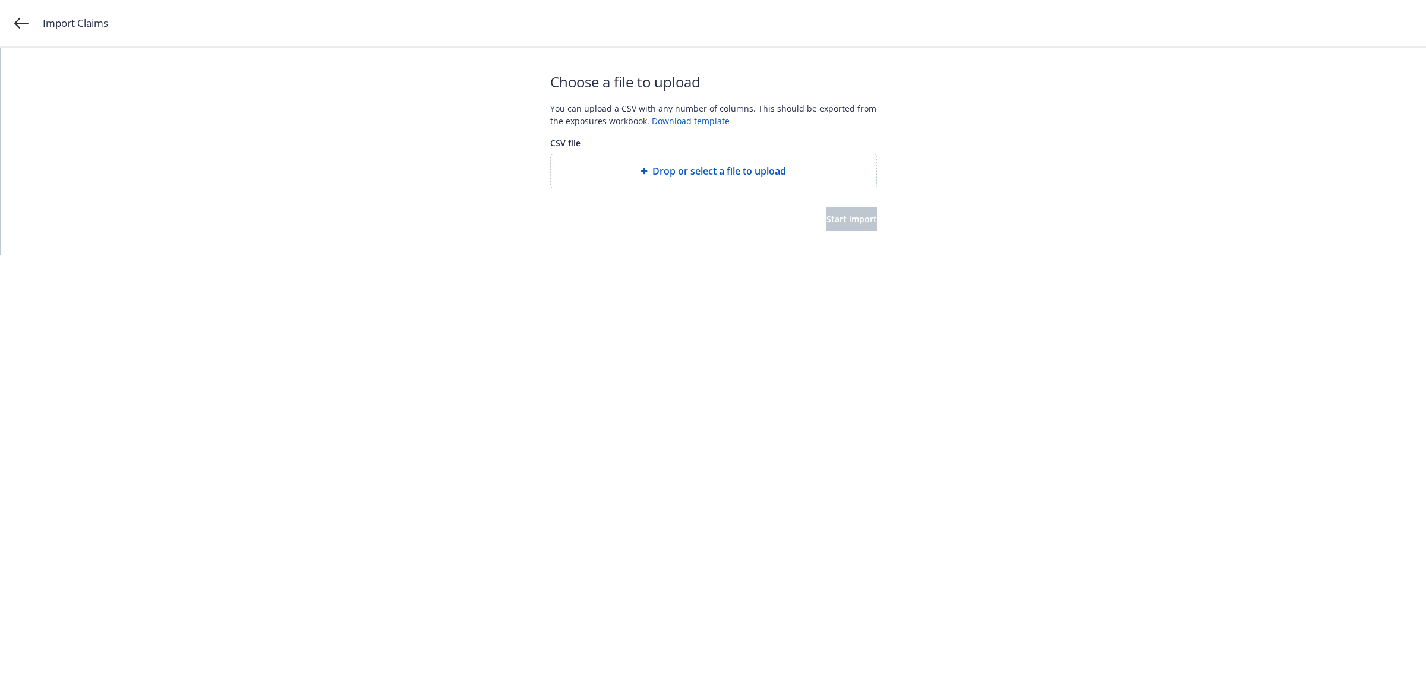
click at [780, 182] on div "Drop or select a file to upload" at bounding box center [714, 171] width 326 height 33
click at [827, 219] on span "Start import" at bounding box center [852, 218] width 51 height 11
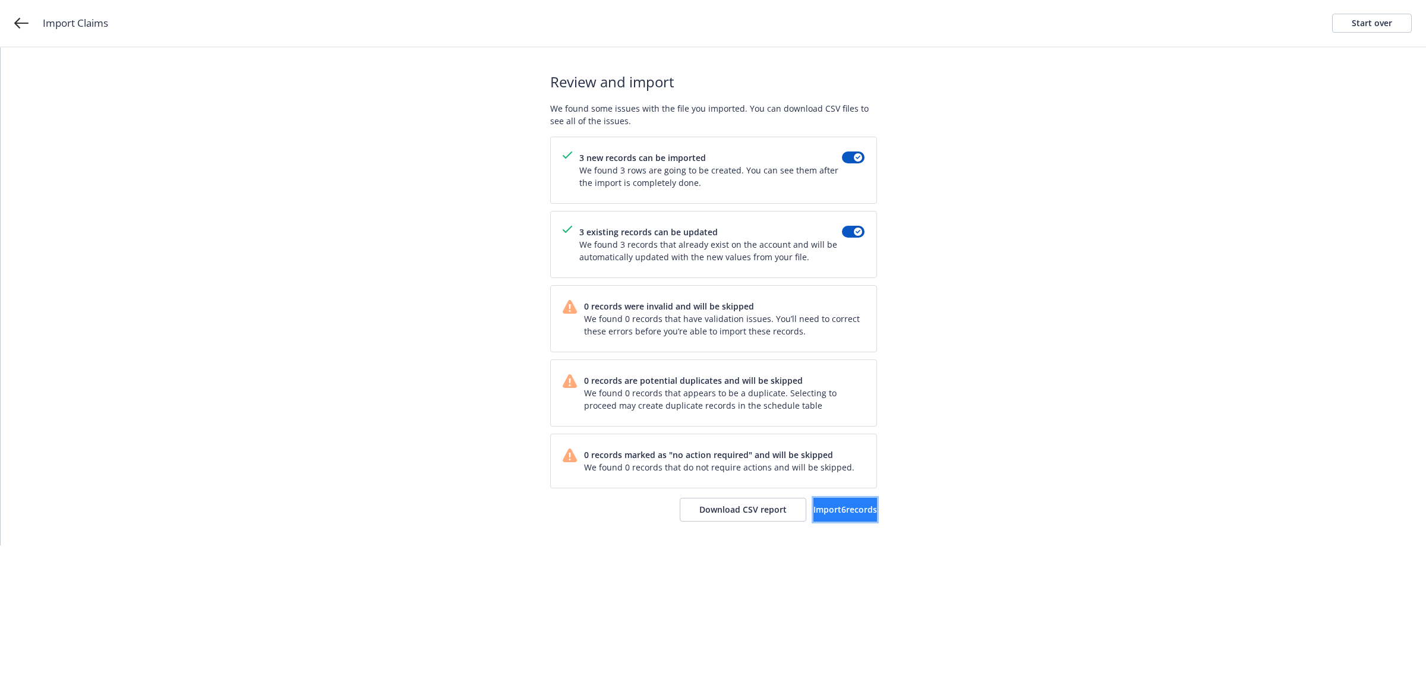
click at [852, 514] on span "Import 6 records" at bounding box center [846, 509] width 64 height 11
click at [844, 515] on span "View accounts" at bounding box center [828, 509] width 58 height 11
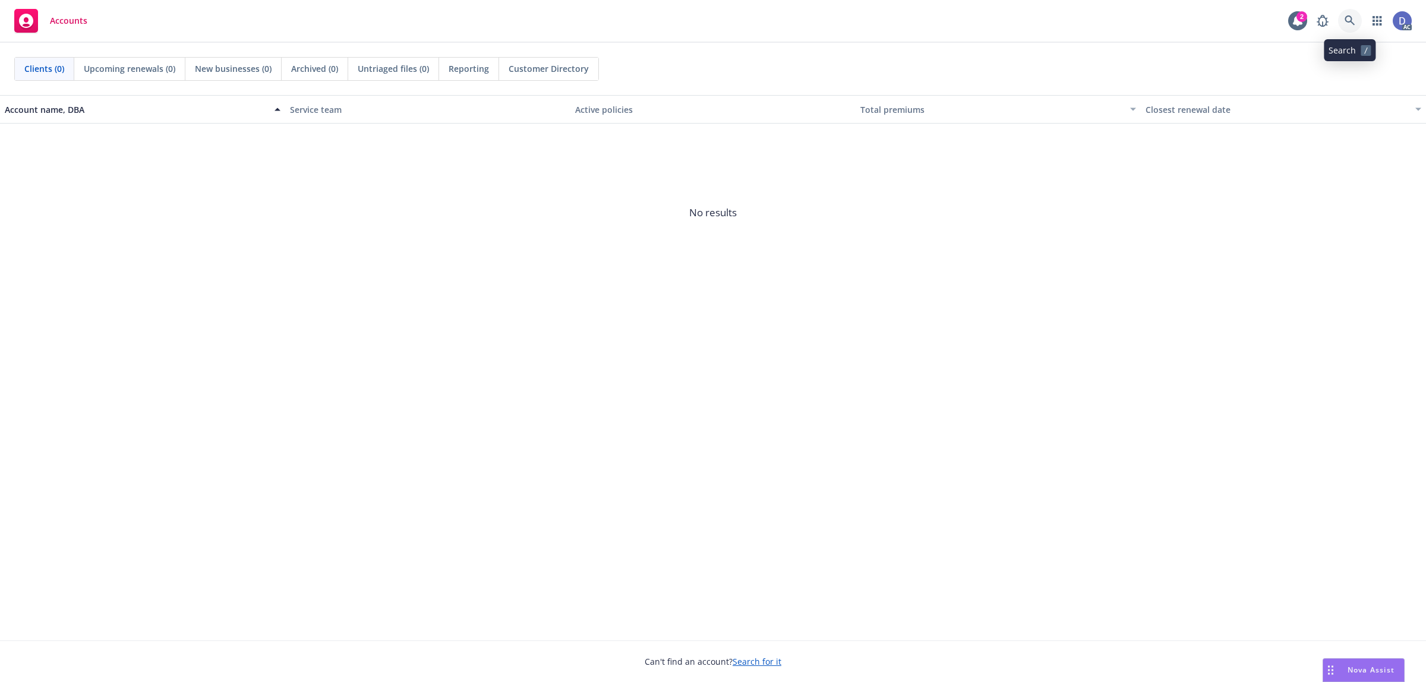
click at [1350, 27] on link at bounding box center [1350, 21] width 24 height 24
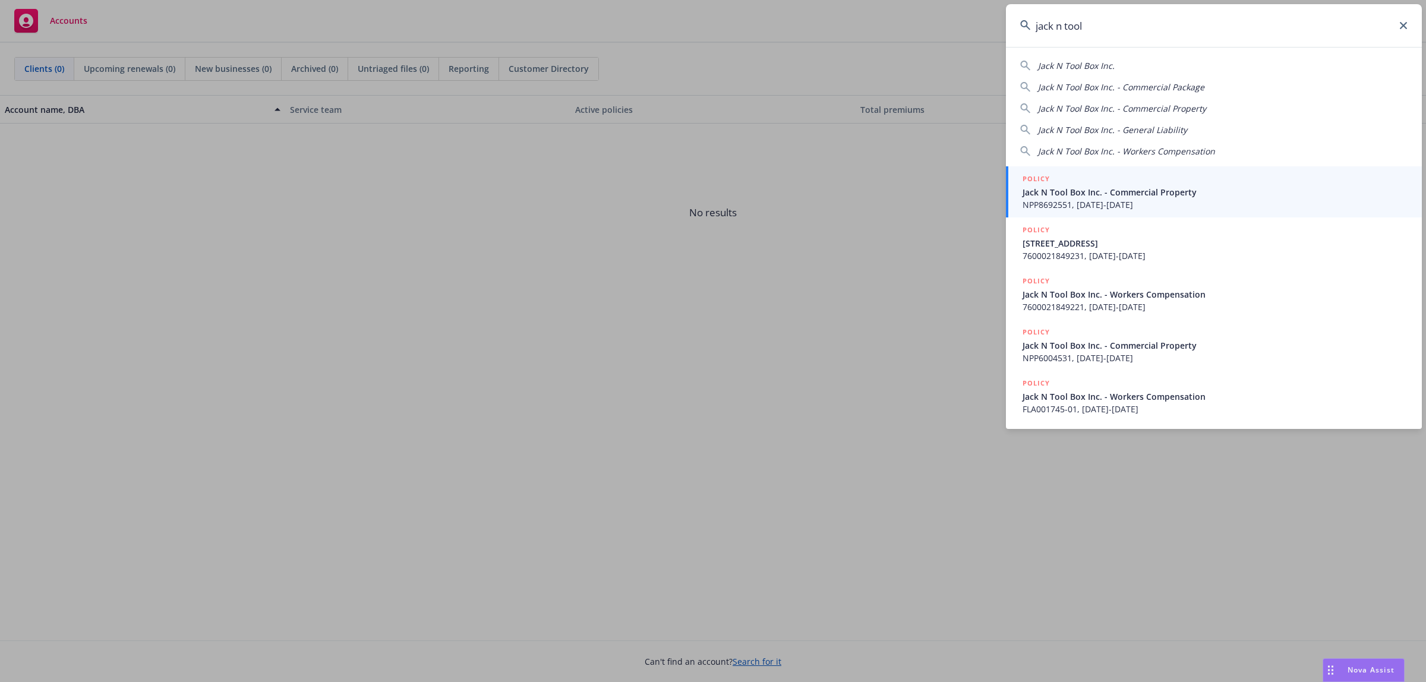
type input "jack n tool"
click at [1177, 192] on span "Jack N Tool Box Inc. - Commercial Property" at bounding box center [1215, 192] width 385 height 12
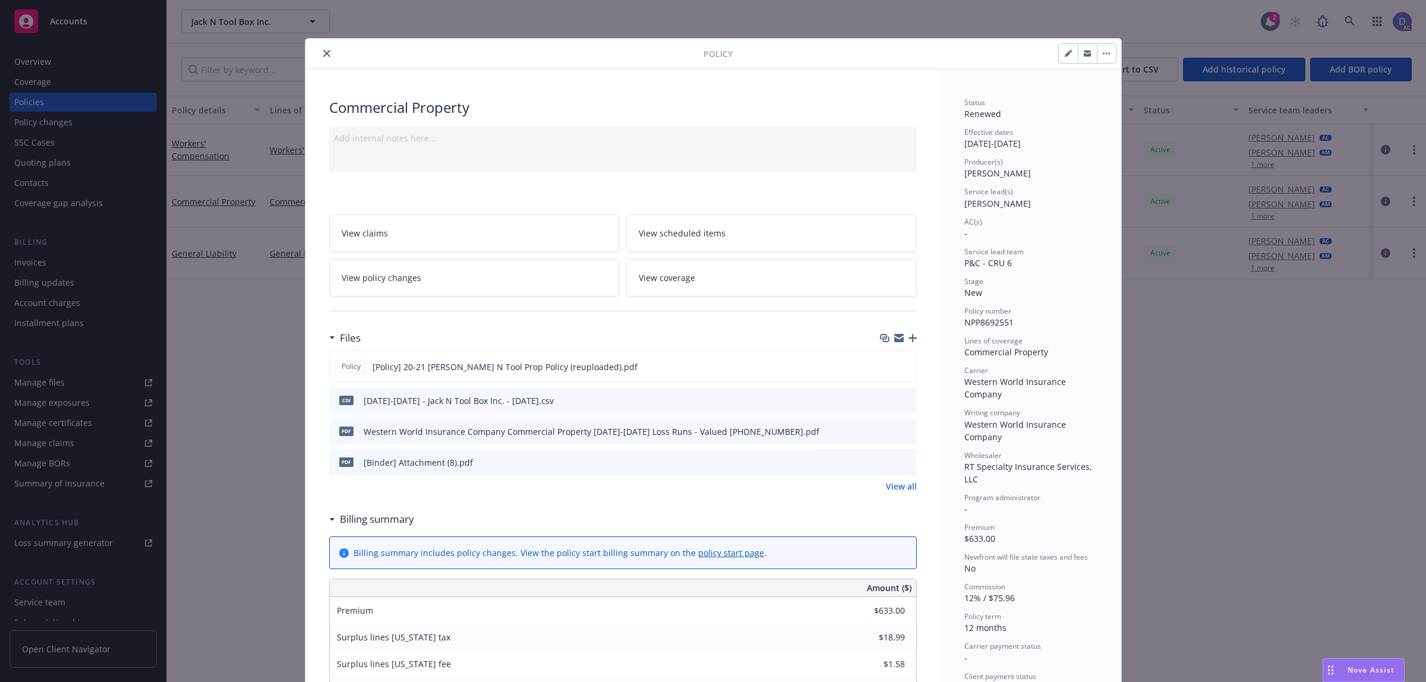
click at [322, 58] on button "close" at bounding box center [327, 53] width 14 height 14
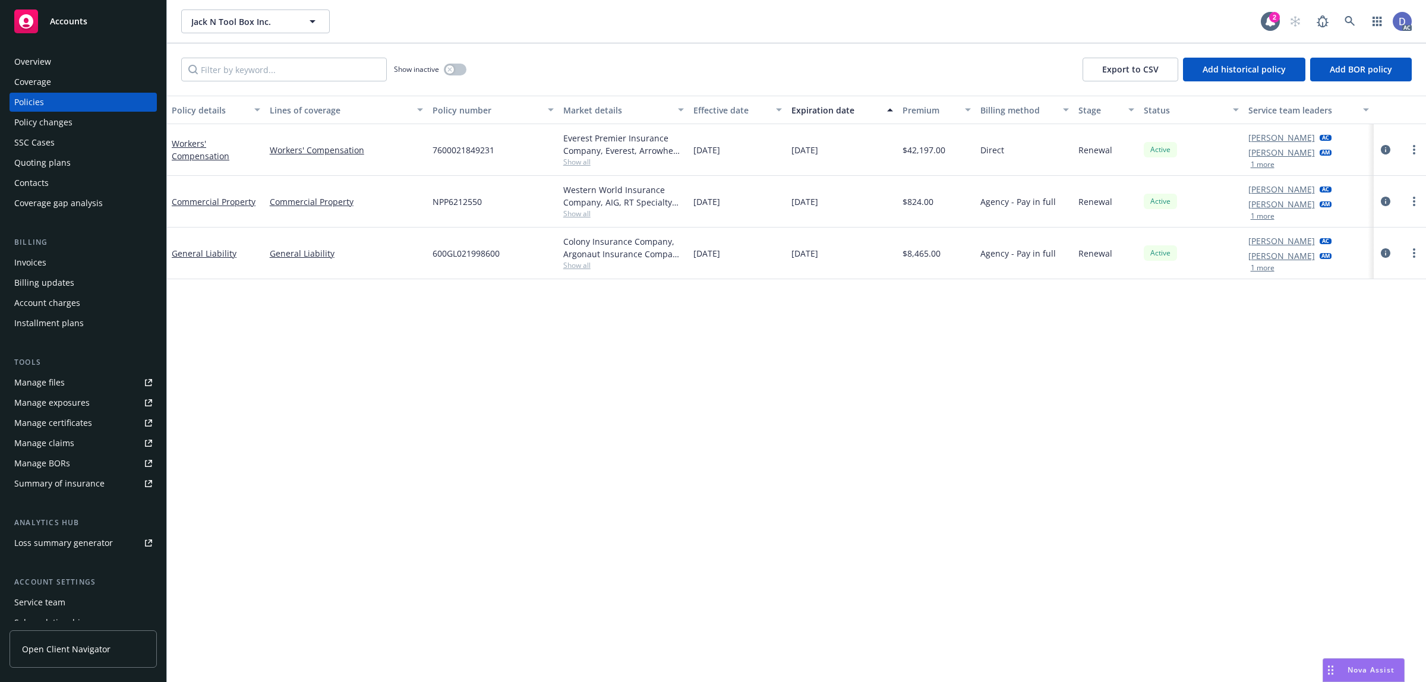
click at [74, 440] on link "Manage claims" at bounding box center [83, 443] width 147 height 19
click at [61, 386] on div "Manage files" at bounding box center [39, 382] width 51 height 19
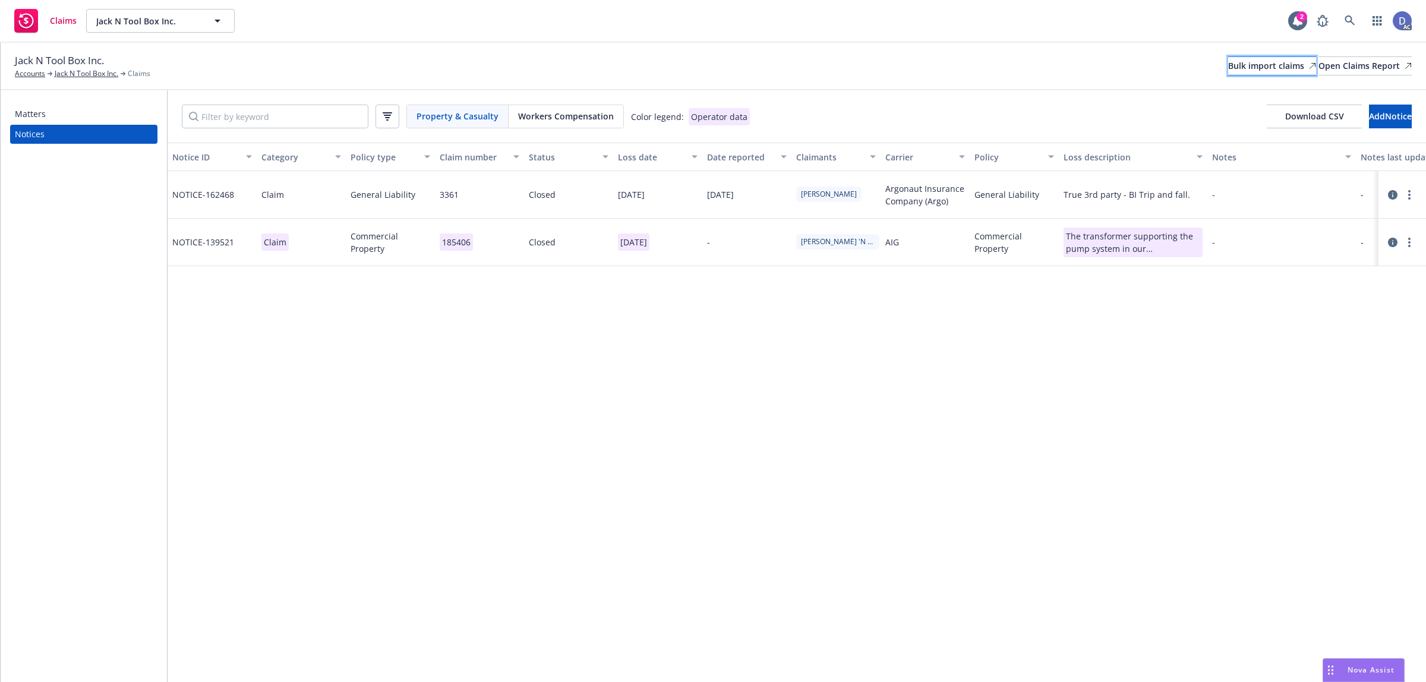
click at [1229, 63] on div "Bulk import claims" at bounding box center [1273, 66] width 88 height 18
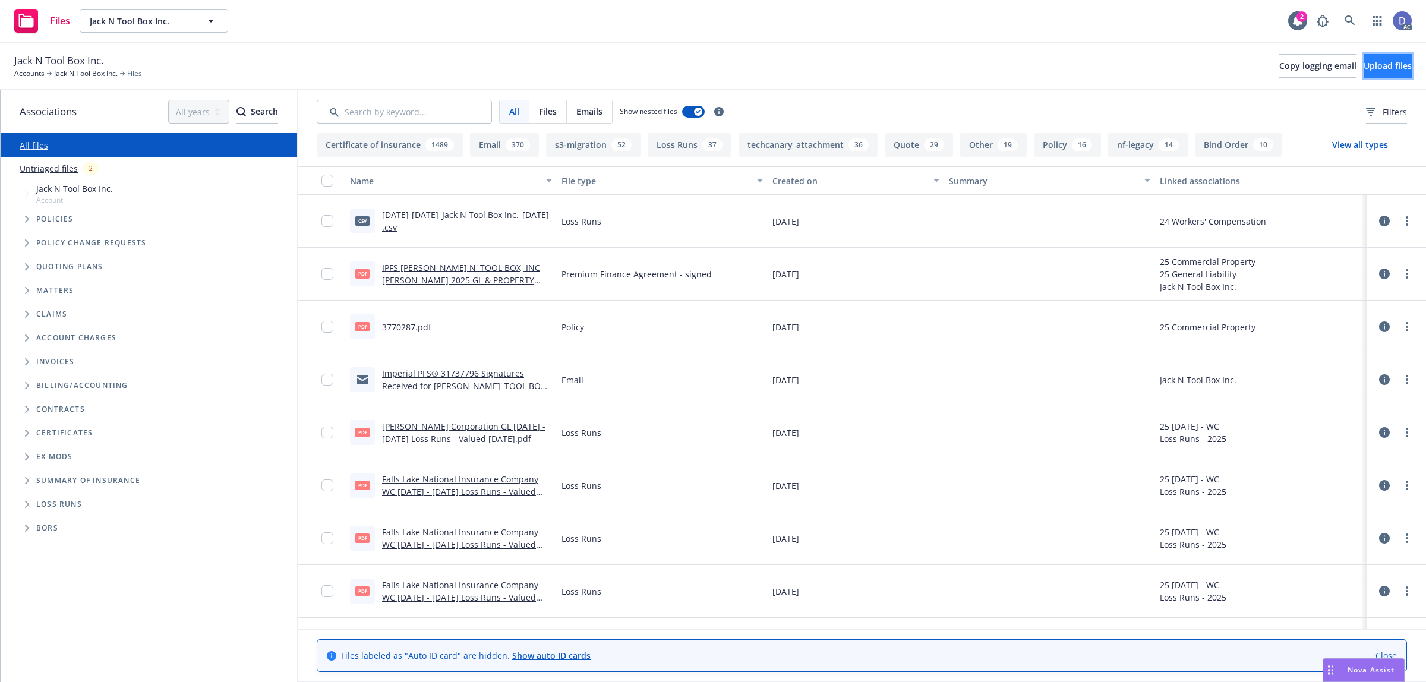
click at [1379, 75] on button "Upload files" at bounding box center [1388, 66] width 48 height 24
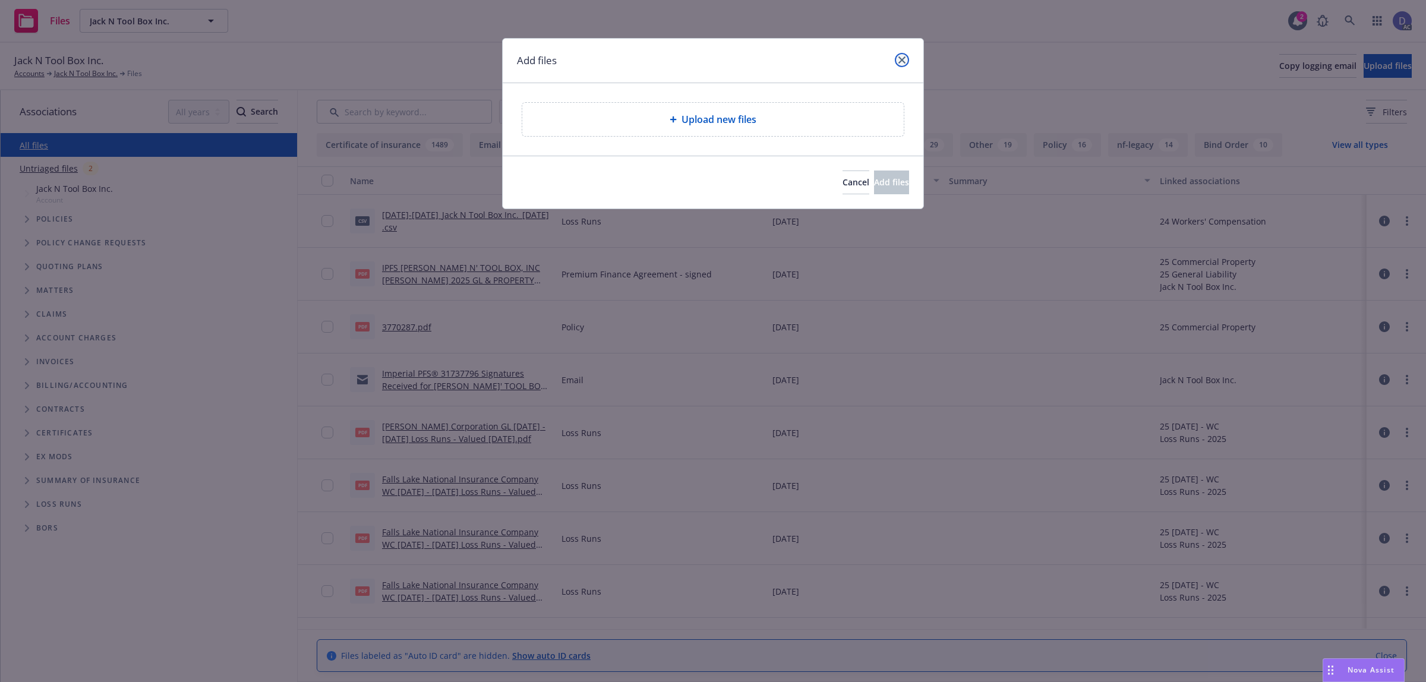
click at [902, 61] on icon "close" at bounding box center [902, 59] width 7 height 7
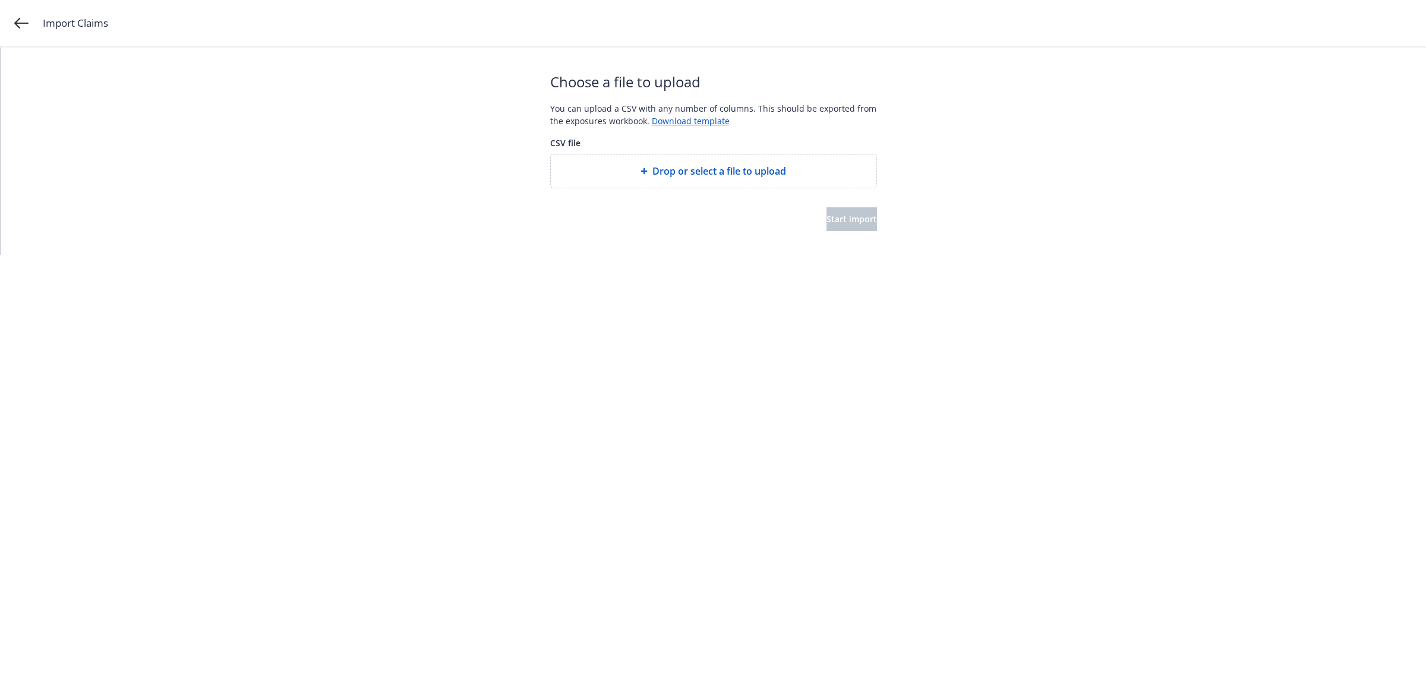
click at [717, 174] on span "Drop or select a file to upload" at bounding box center [720, 171] width 134 height 14
click at [710, 177] on span "Drop or select a file to upload" at bounding box center [720, 171] width 134 height 14
click at [832, 223] on span "Start import" at bounding box center [852, 218] width 51 height 11
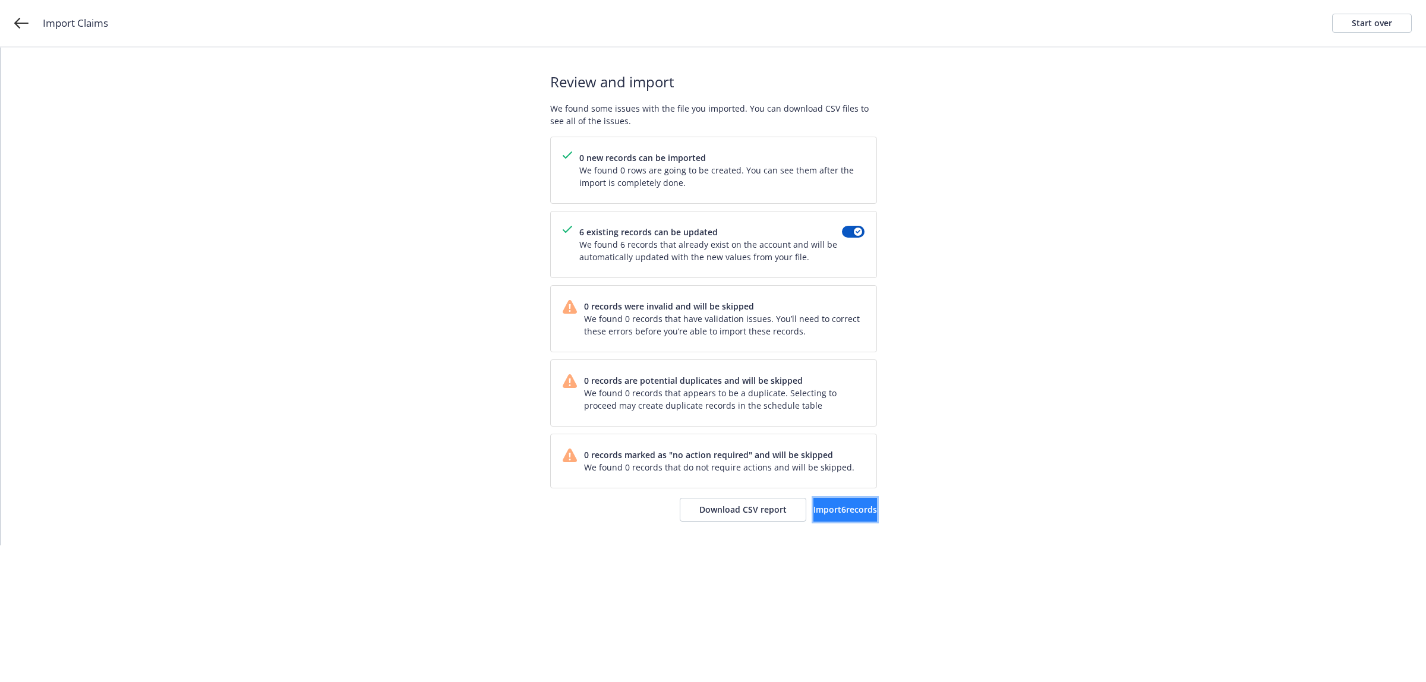
click at [828, 511] on span "Import 6 records" at bounding box center [846, 509] width 64 height 11
click at [798, 509] on link "View accounts" at bounding box center [828, 510] width 97 height 24
